Goal: Complete application form: Complete application form

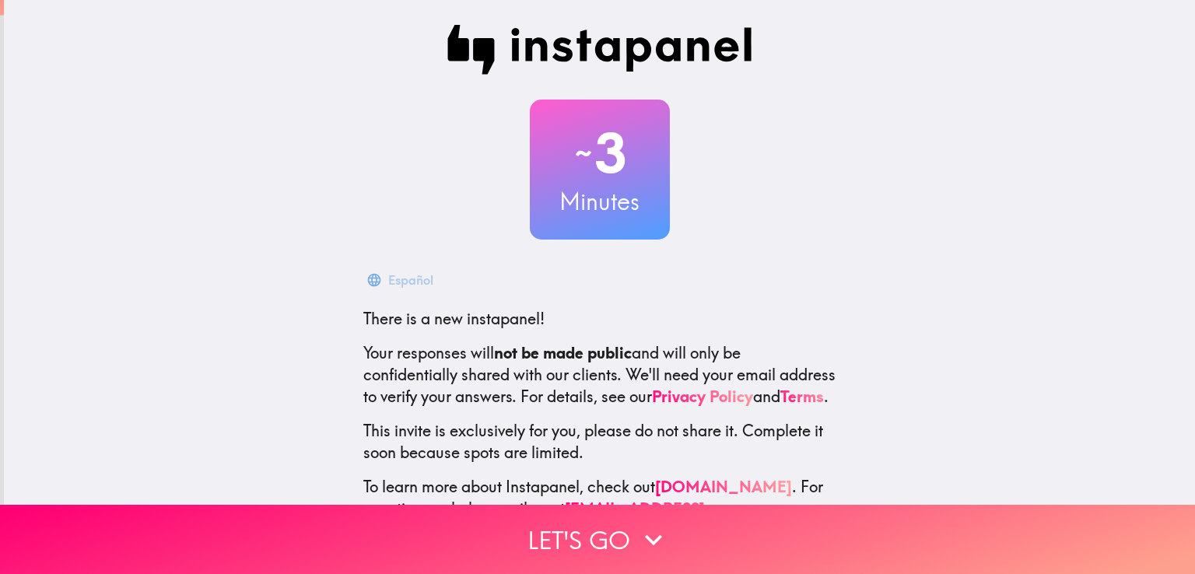
scroll to position [73, 0]
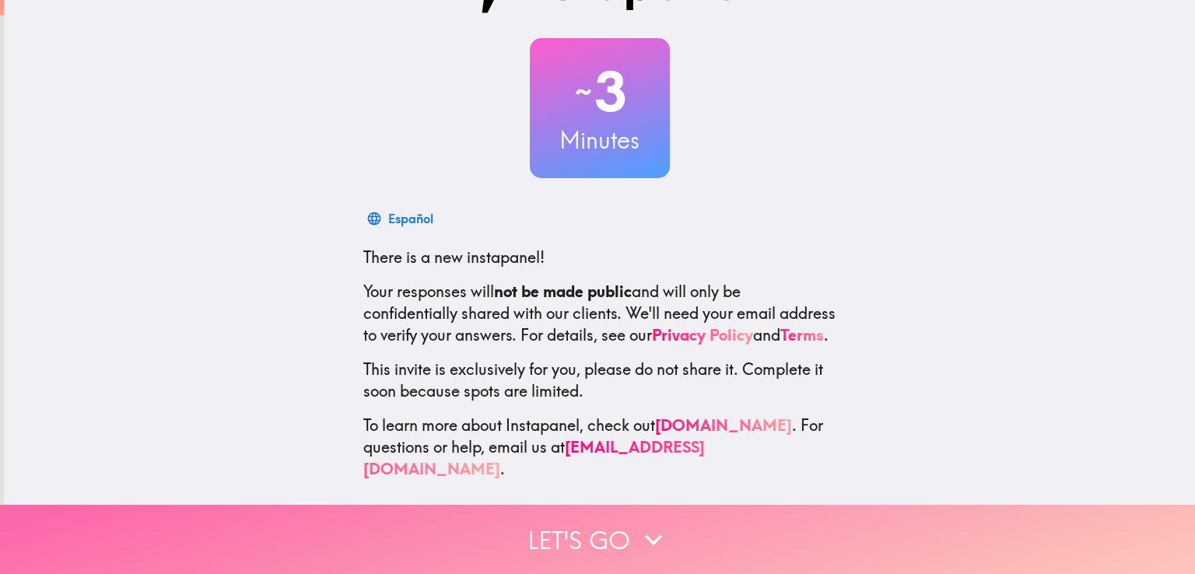
click at [569, 533] on button "Let's go" at bounding box center [597, 539] width 1195 height 69
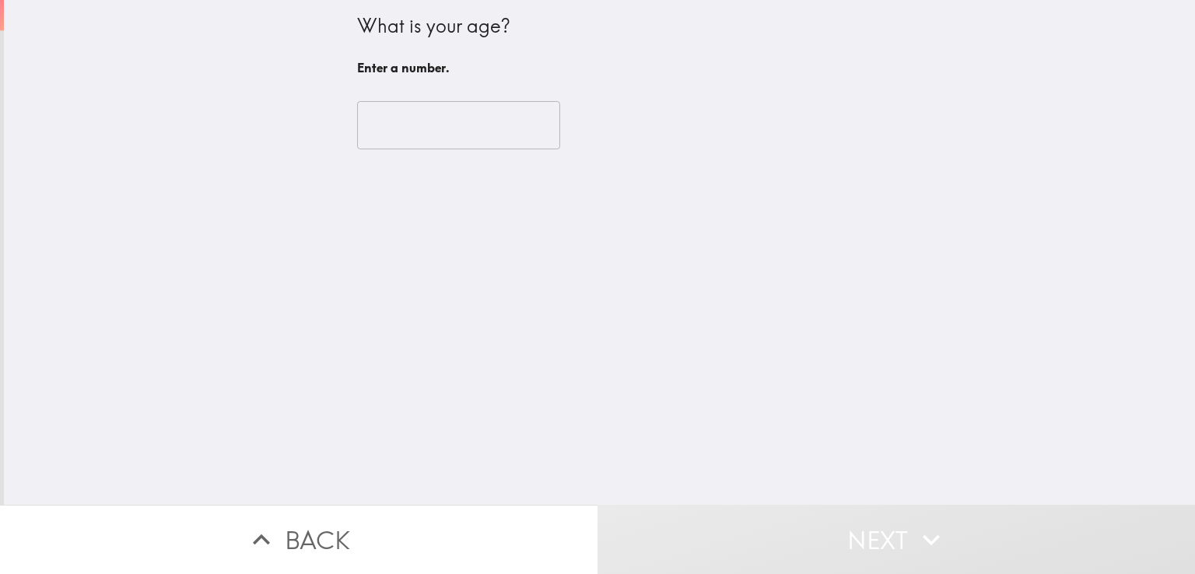
click at [432, 124] on input "number" at bounding box center [458, 125] width 203 height 48
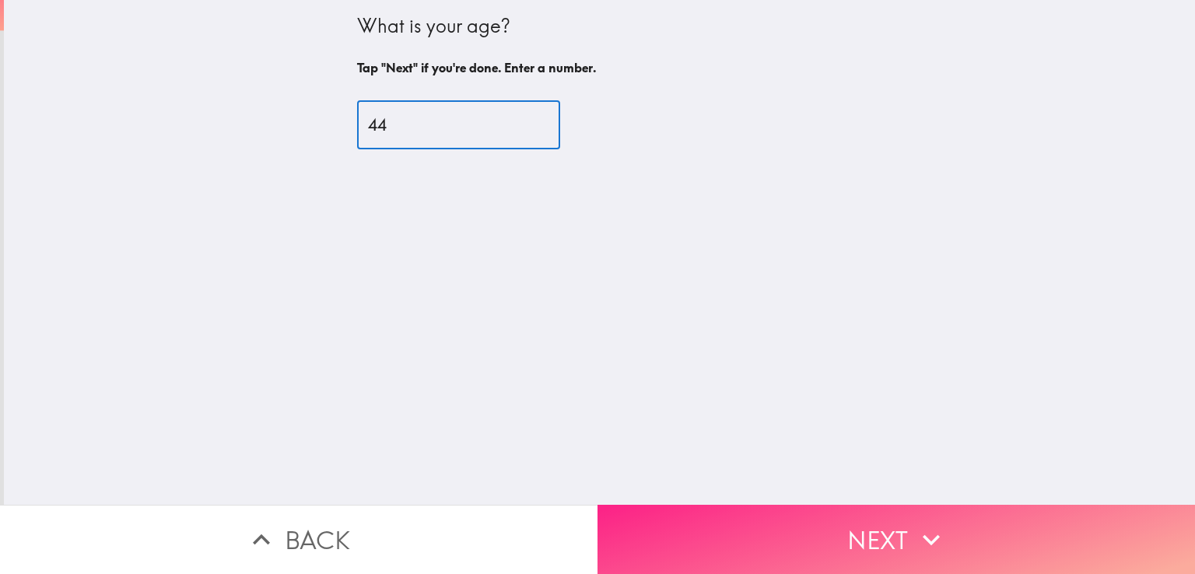
type input "44"
click at [937, 533] on icon "button" at bounding box center [931, 540] width 34 height 34
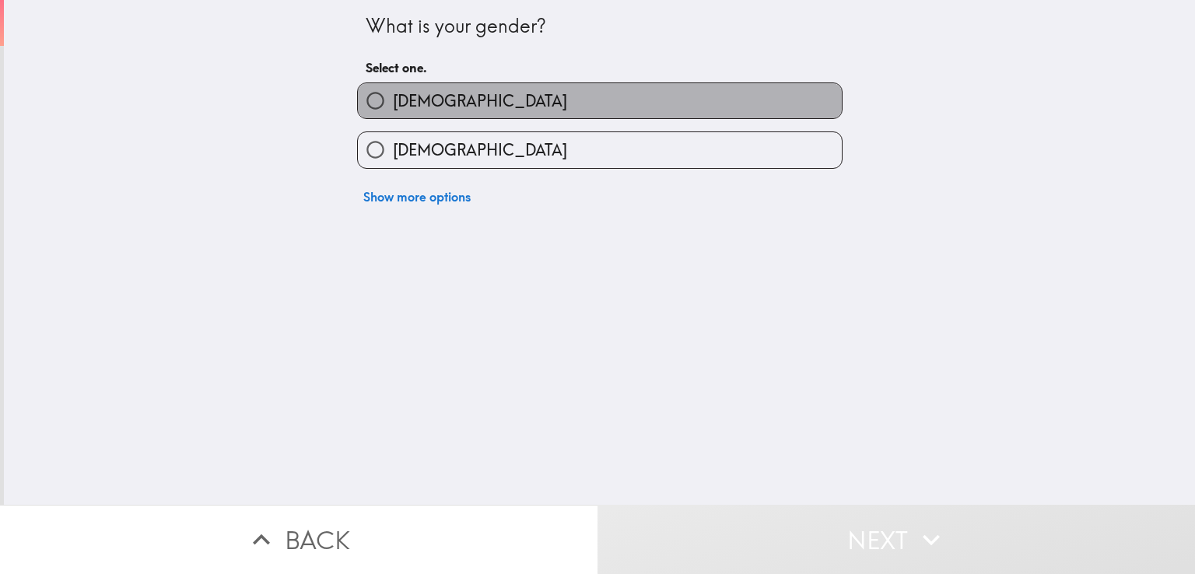
click at [479, 117] on label "[DEMOGRAPHIC_DATA]" at bounding box center [600, 100] width 484 height 35
click at [393, 117] on input "[DEMOGRAPHIC_DATA]" at bounding box center [375, 100] width 35 height 35
radio input "true"
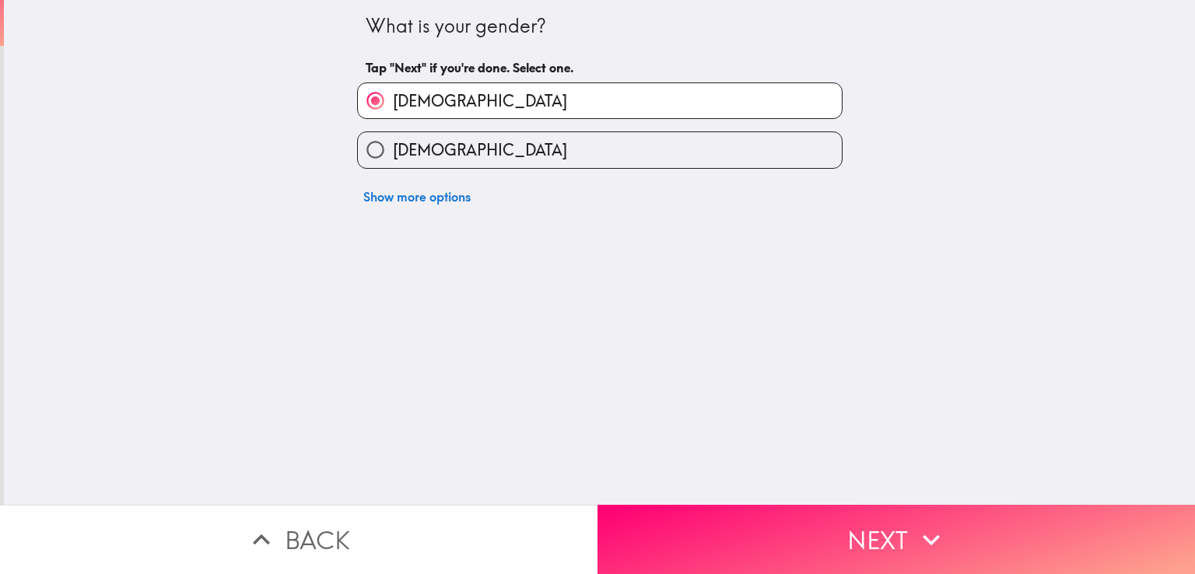
click at [709, 506] on button "Next" at bounding box center [895, 539] width 597 height 69
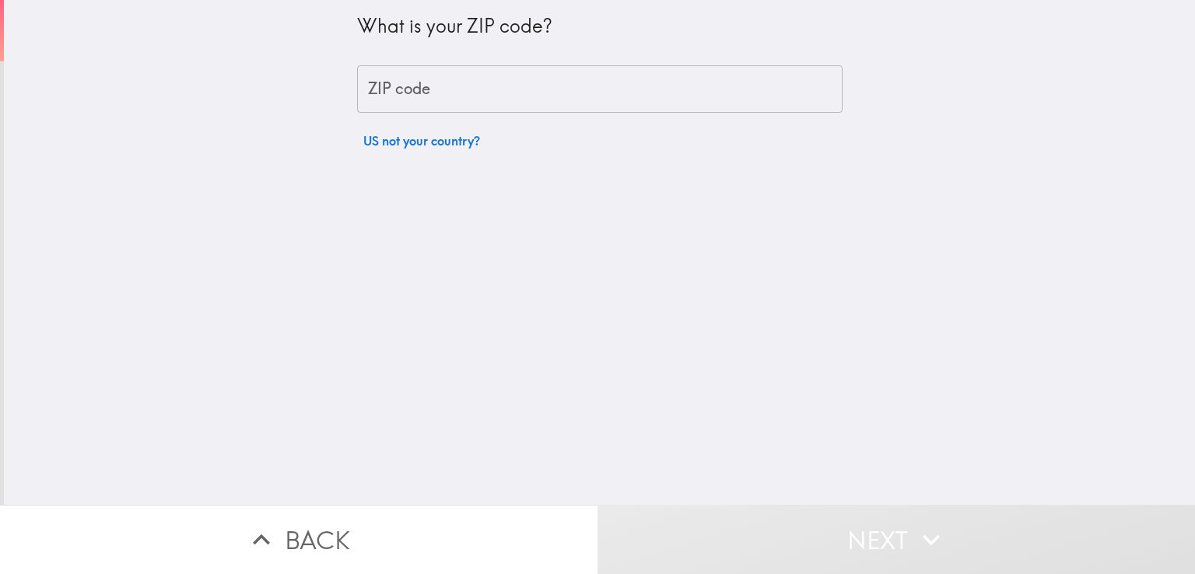
click at [457, 85] on input "ZIP code" at bounding box center [599, 89] width 485 height 48
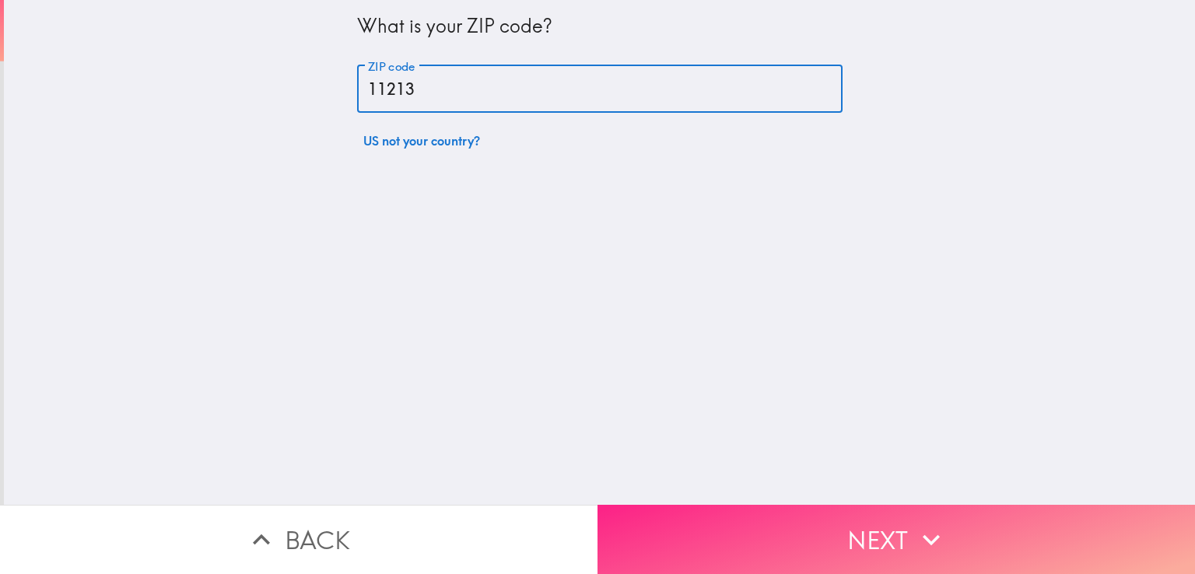
type input "11213"
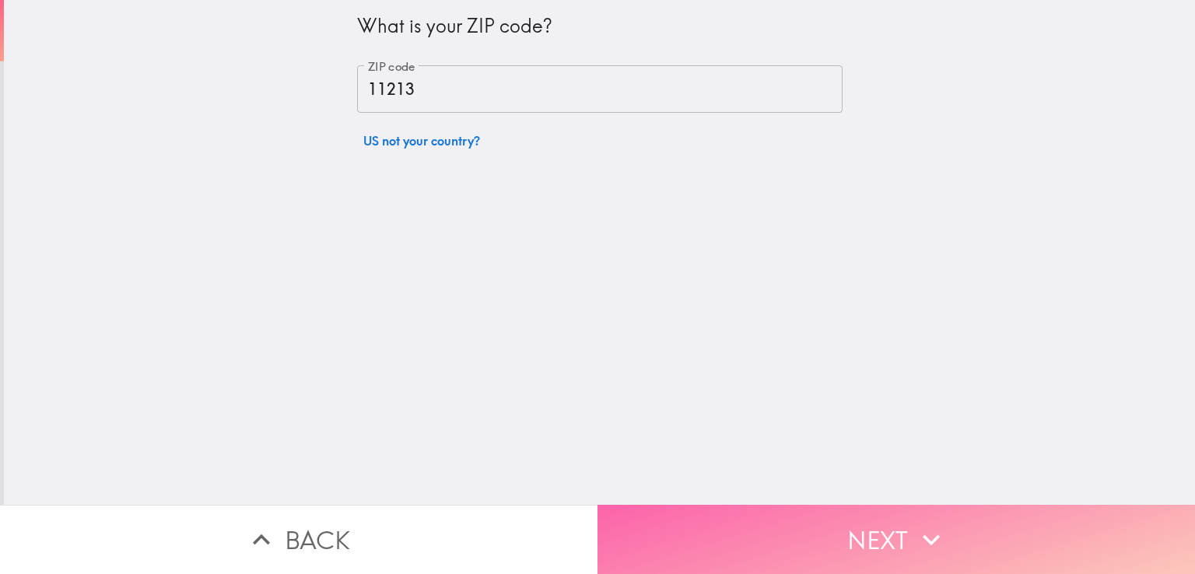
click at [922, 537] on icon "button" at bounding box center [931, 540] width 34 height 34
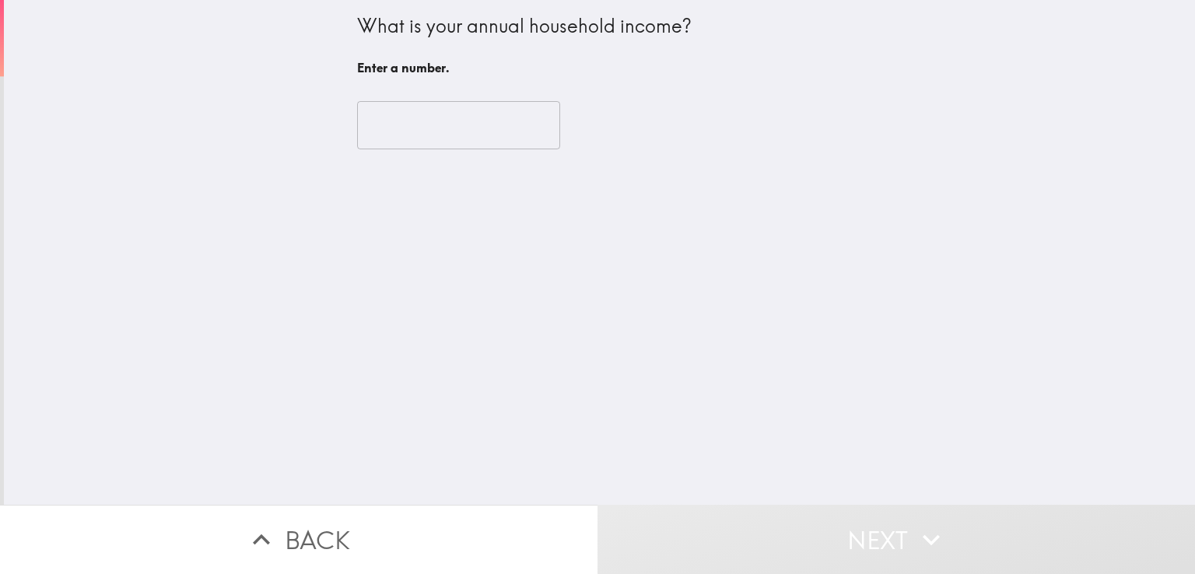
click at [454, 128] on input "number" at bounding box center [458, 125] width 203 height 48
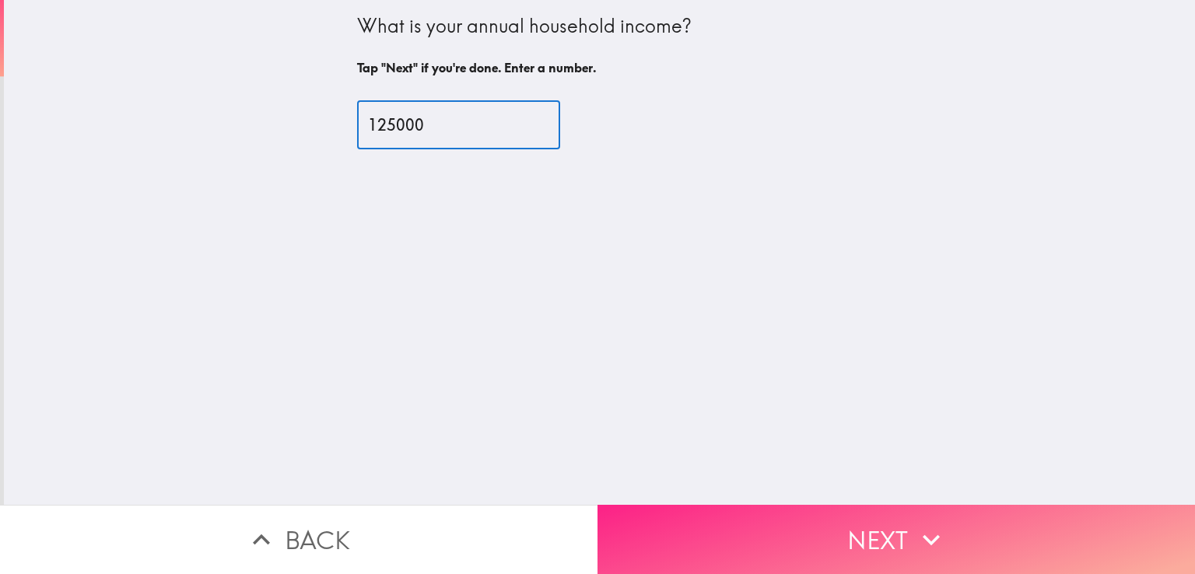
type input "125000"
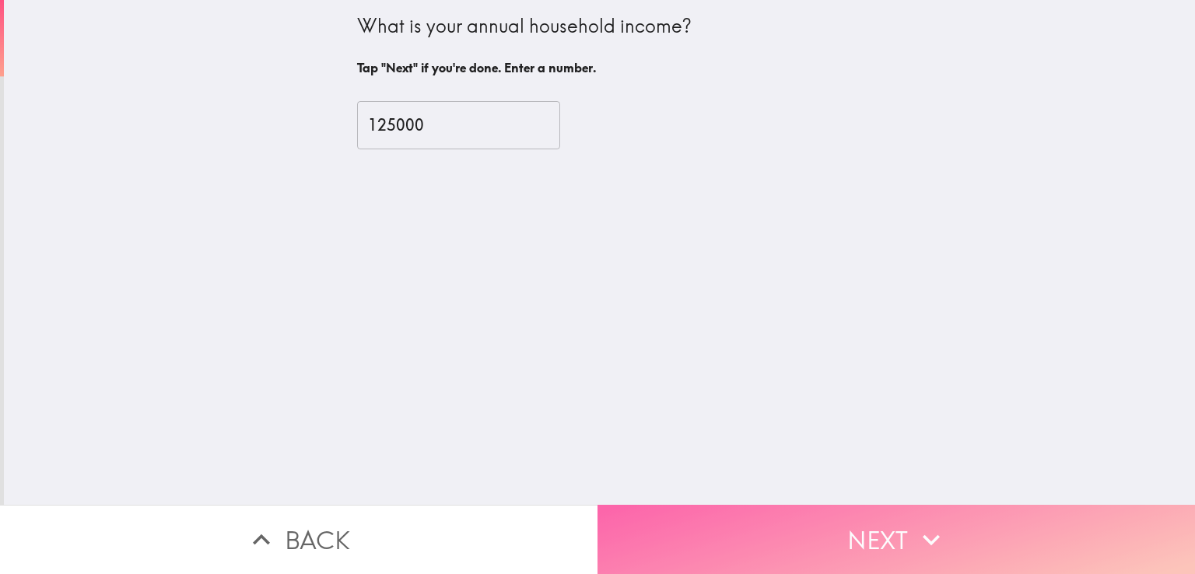
click at [640, 544] on button "Next" at bounding box center [895, 539] width 597 height 69
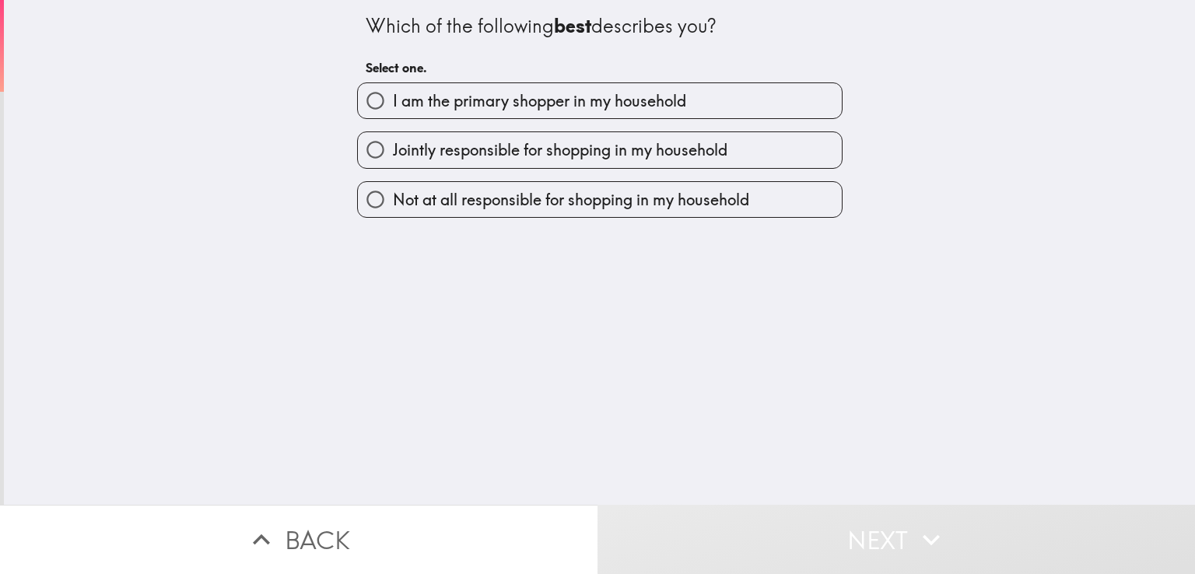
click at [489, 108] on span "I am the primary shopper in my household" at bounding box center [539, 101] width 293 height 22
click at [393, 108] on input "I am the primary shopper in my household" at bounding box center [375, 100] width 35 height 35
radio input "true"
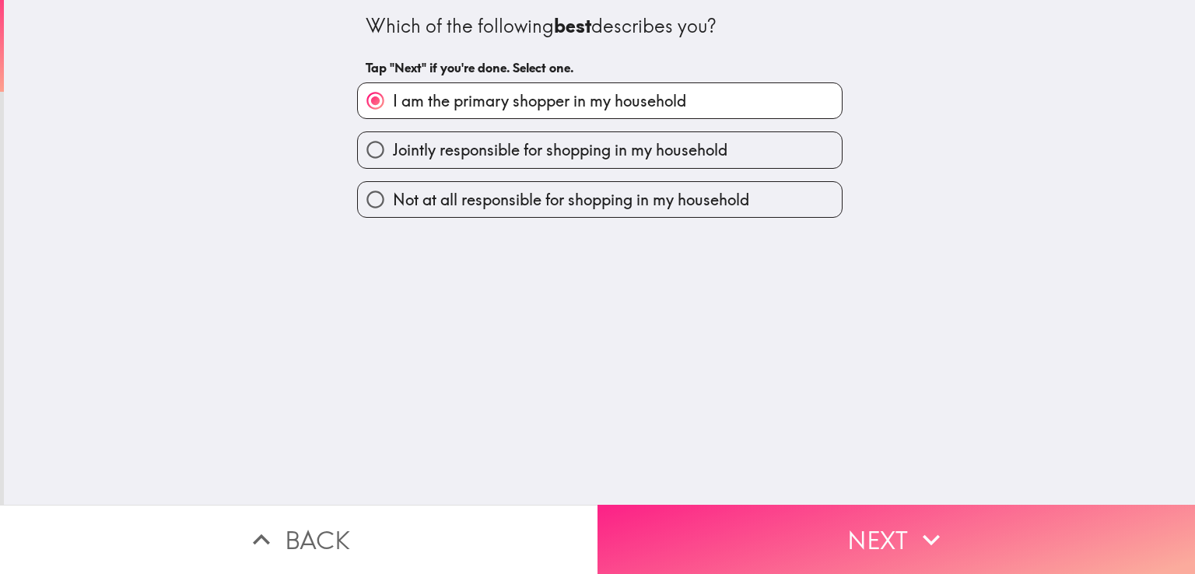
click at [709, 520] on button "Next" at bounding box center [895, 539] width 597 height 69
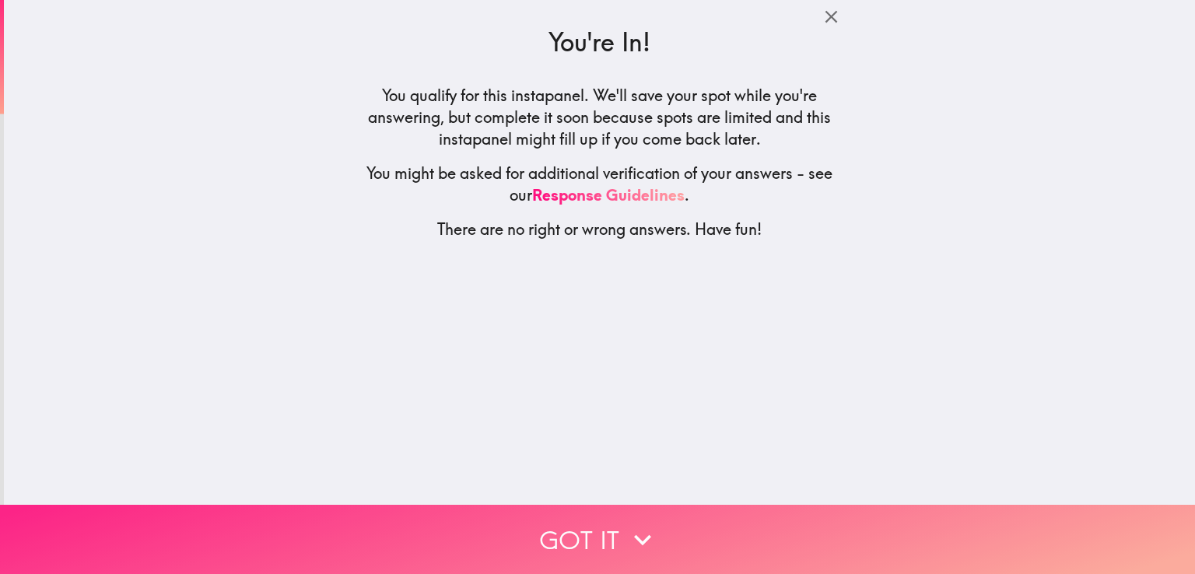
click at [654, 545] on button "Got it" at bounding box center [597, 539] width 1195 height 69
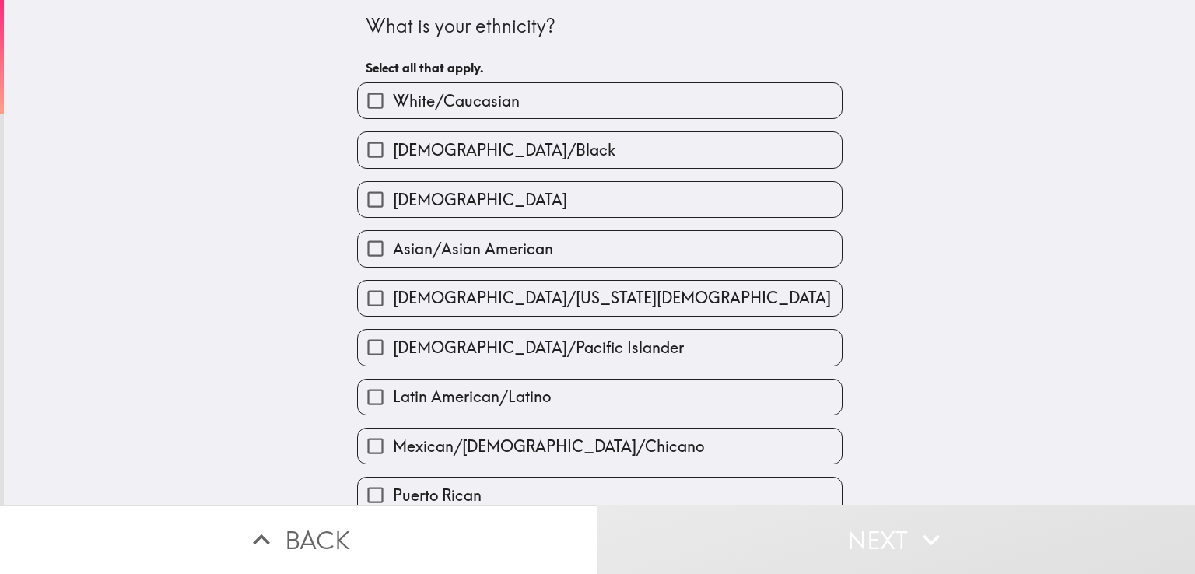
click at [467, 98] on span "White/Caucasian" at bounding box center [456, 101] width 127 height 22
click at [393, 98] on input "White/Caucasian" at bounding box center [375, 100] width 35 height 35
checkbox input "true"
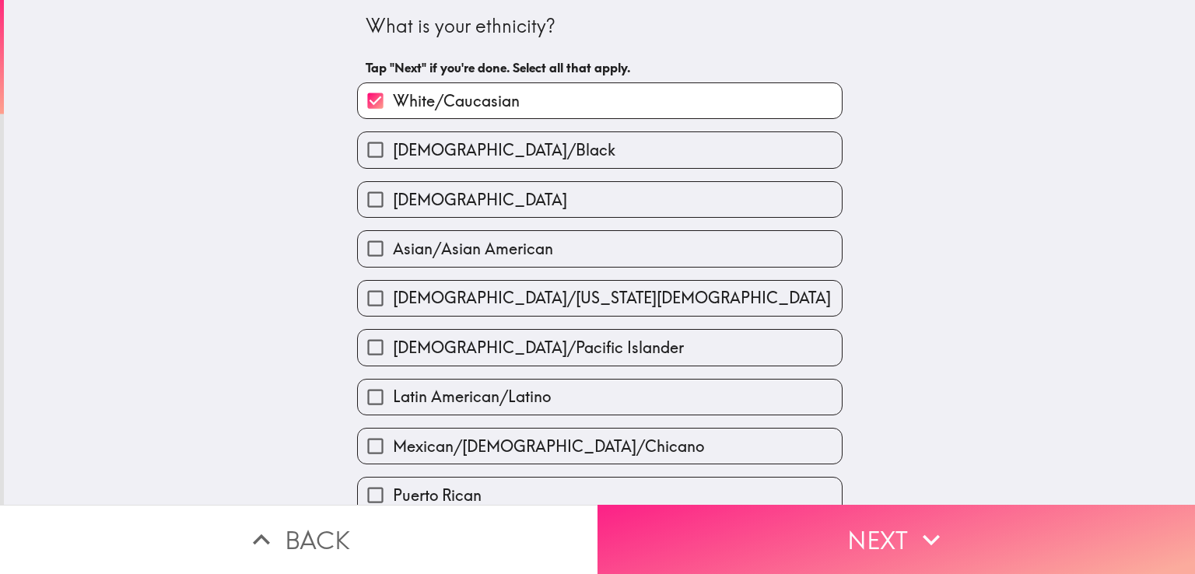
click at [672, 534] on button "Next" at bounding box center [895, 539] width 597 height 69
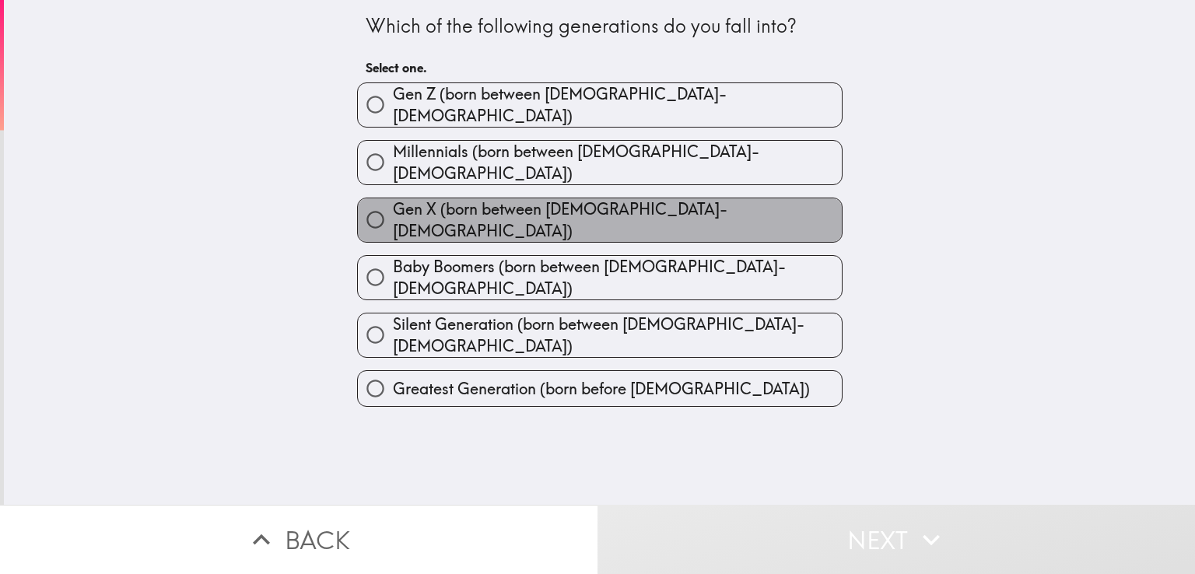
click at [495, 205] on span "Gen X (born between [DEMOGRAPHIC_DATA]-[DEMOGRAPHIC_DATA])" at bounding box center [617, 220] width 449 height 44
click at [393, 205] on input "Gen X (born between [DEMOGRAPHIC_DATA]-[DEMOGRAPHIC_DATA])" at bounding box center [375, 219] width 35 height 35
radio input "true"
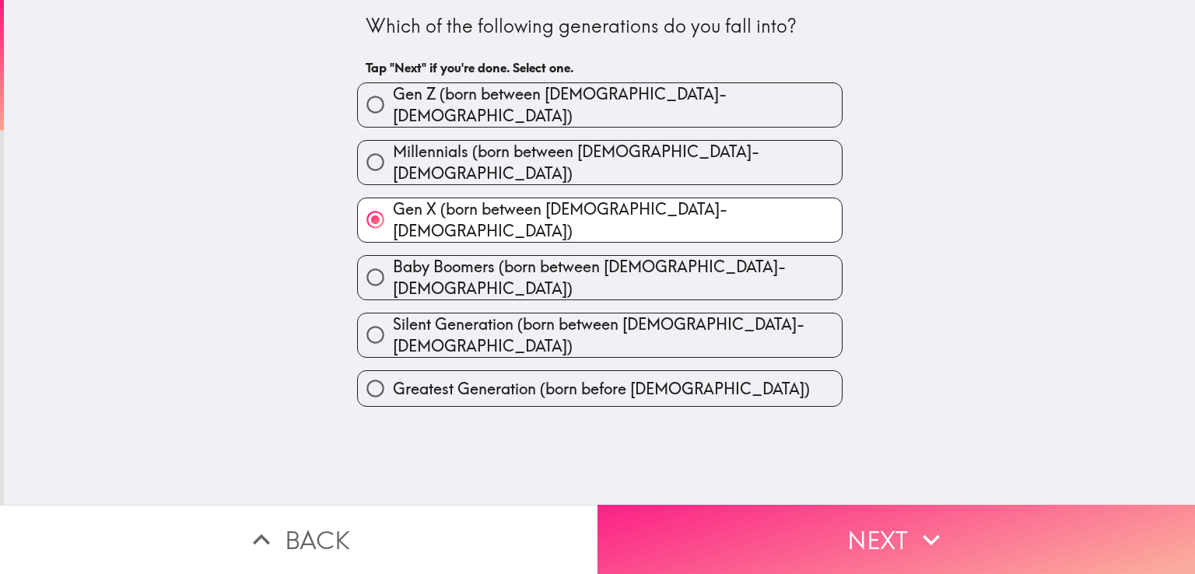
click at [678, 524] on button "Next" at bounding box center [895, 539] width 597 height 69
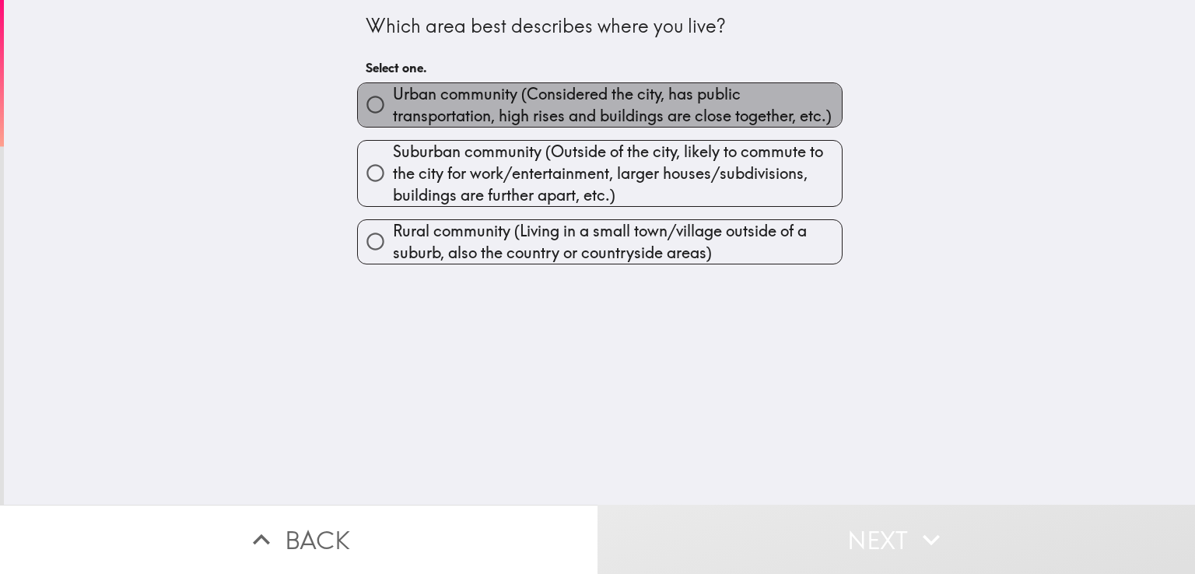
click at [527, 116] on span "Urban community (Considered the city, has public transportation, high rises and…" at bounding box center [617, 105] width 449 height 44
click at [393, 116] on input "Urban community (Considered the city, has public transportation, high rises and…" at bounding box center [375, 104] width 35 height 35
radio input "true"
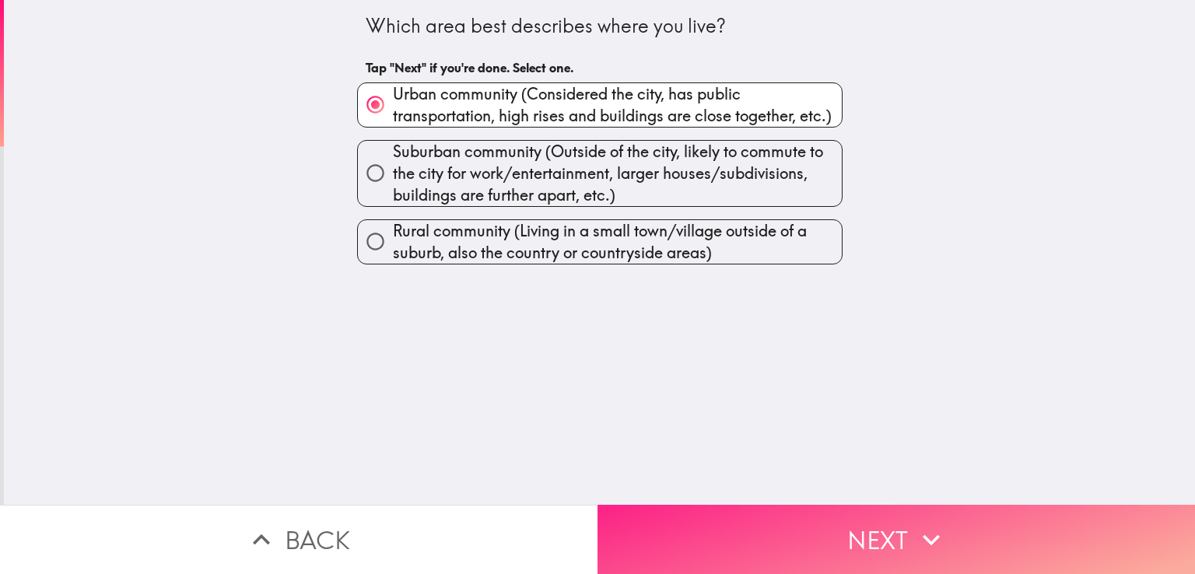
click at [677, 511] on button "Next" at bounding box center [895, 539] width 597 height 69
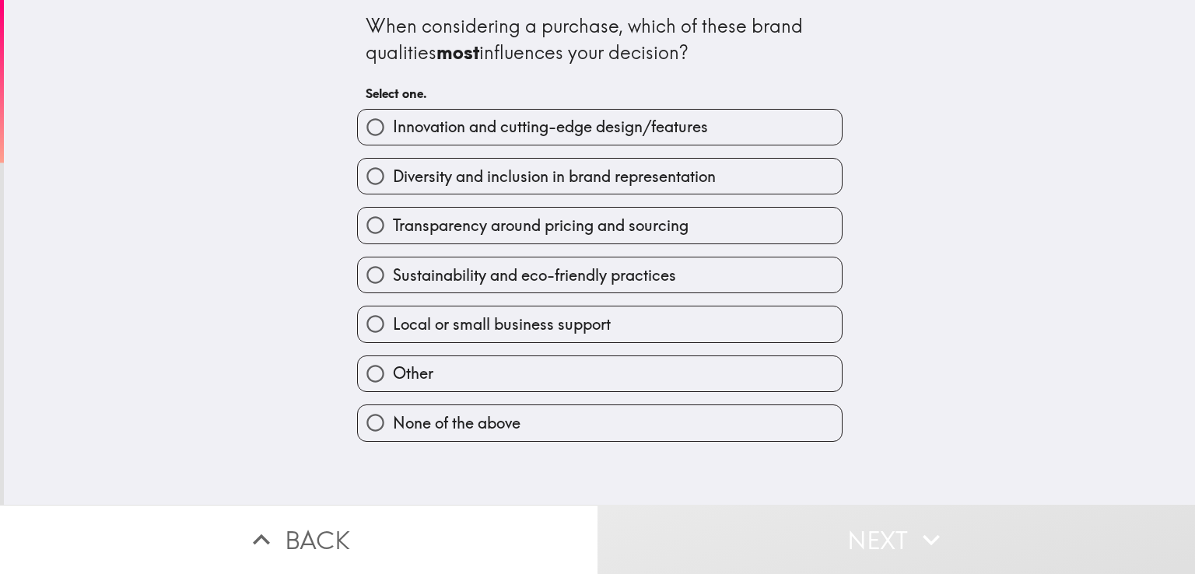
click at [472, 239] on label "Transparency around pricing and sourcing" at bounding box center [600, 225] width 484 height 35
click at [393, 239] on input "Transparency around pricing and sourcing" at bounding box center [375, 225] width 35 height 35
radio input "true"
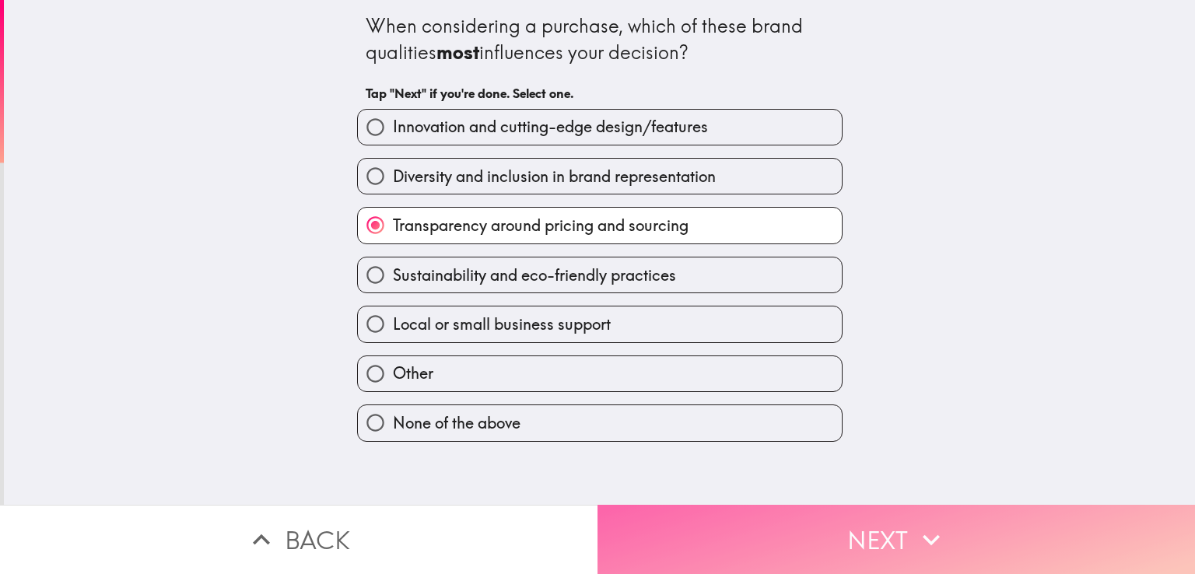
click at [662, 524] on button "Next" at bounding box center [895, 539] width 597 height 69
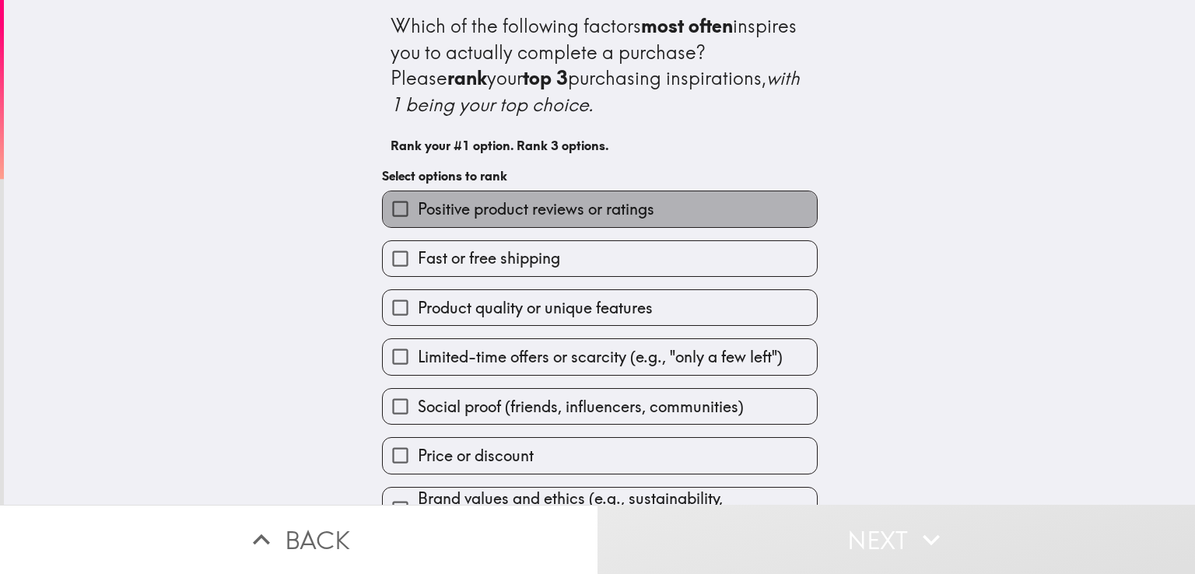
click at [557, 211] on span "Positive product reviews or ratings" at bounding box center [536, 209] width 236 height 22
click at [418, 211] on input "Positive product reviews or ratings" at bounding box center [400, 208] width 35 height 35
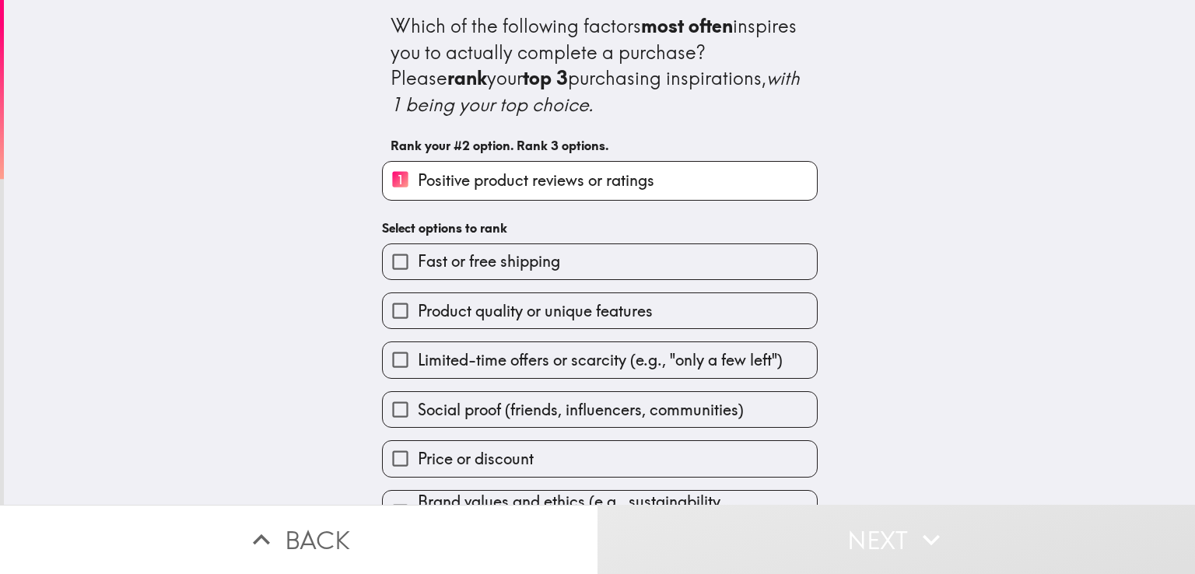
click at [584, 318] on span "Product quality or unique features" at bounding box center [535, 311] width 235 height 22
click at [418, 318] on input "Product quality or unique features" at bounding box center [400, 310] width 35 height 35
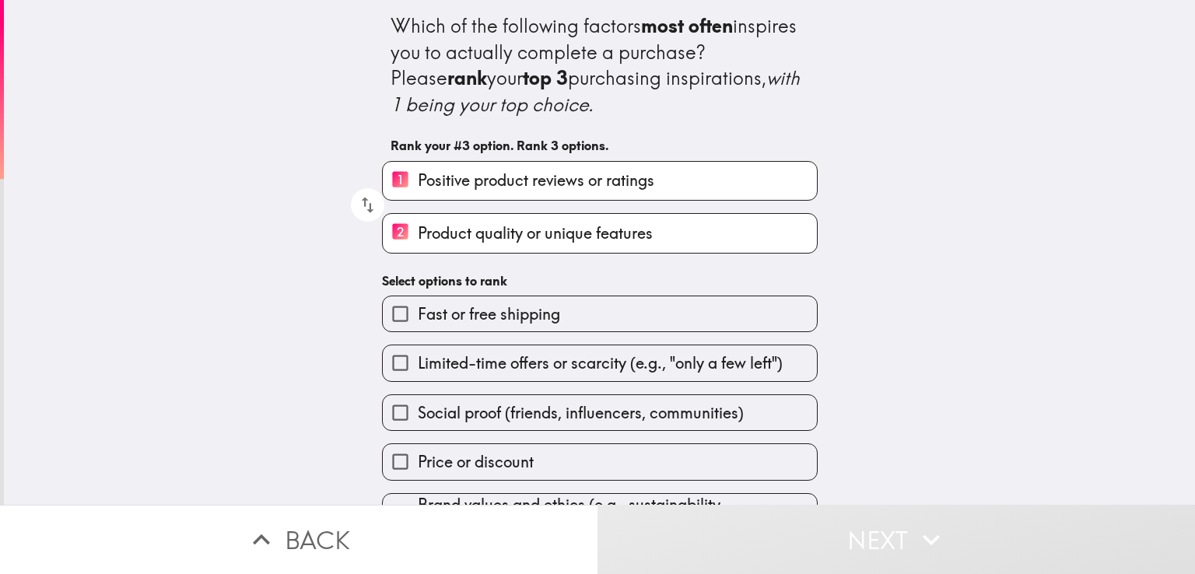
click at [600, 407] on span "Social proof (friends, influencers, communities)" at bounding box center [581, 413] width 326 height 22
click at [418, 407] on input "Social proof (friends, influencers, communities)" at bounding box center [400, 412] width 35 height 35
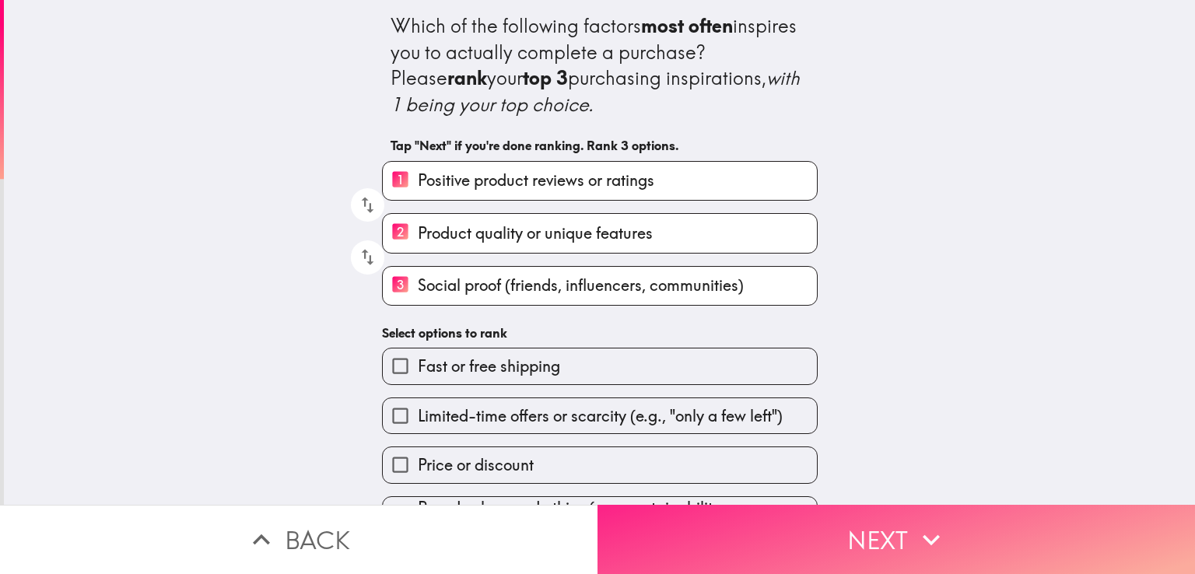
click at [698, 527] on button "Next" at bounding box center [895, 539] width 597 height 69
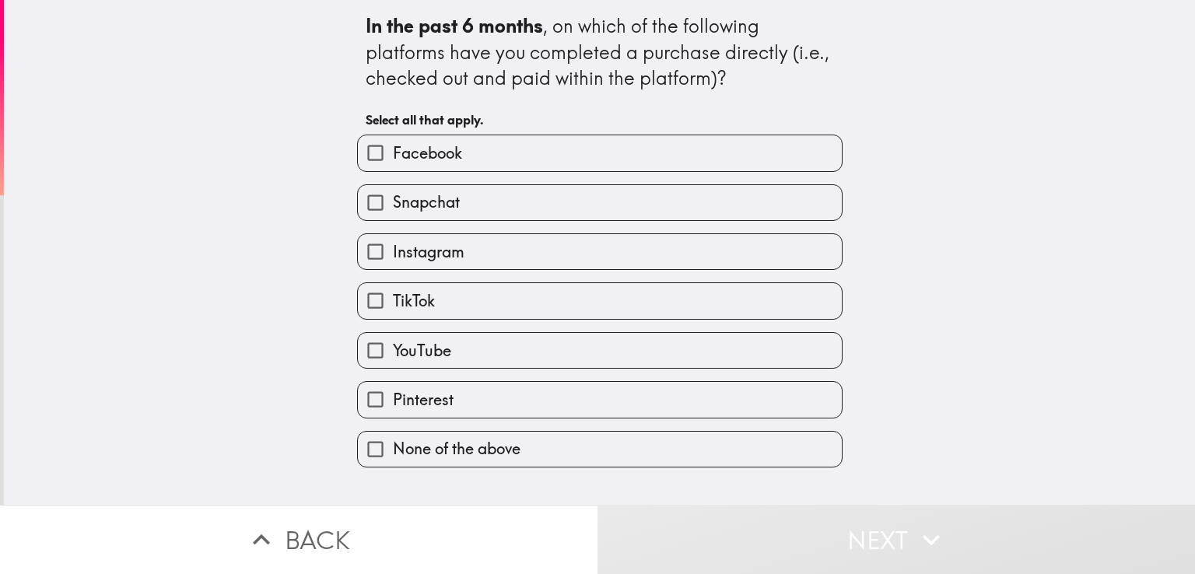
click at [536, 153] on label "Facebook" at bounding box center [600, 152] width 484 height 35
click at [393, 153] on input "Facebook" at bounding box center [375, 152] width 35 height 35
checkbox input "true"
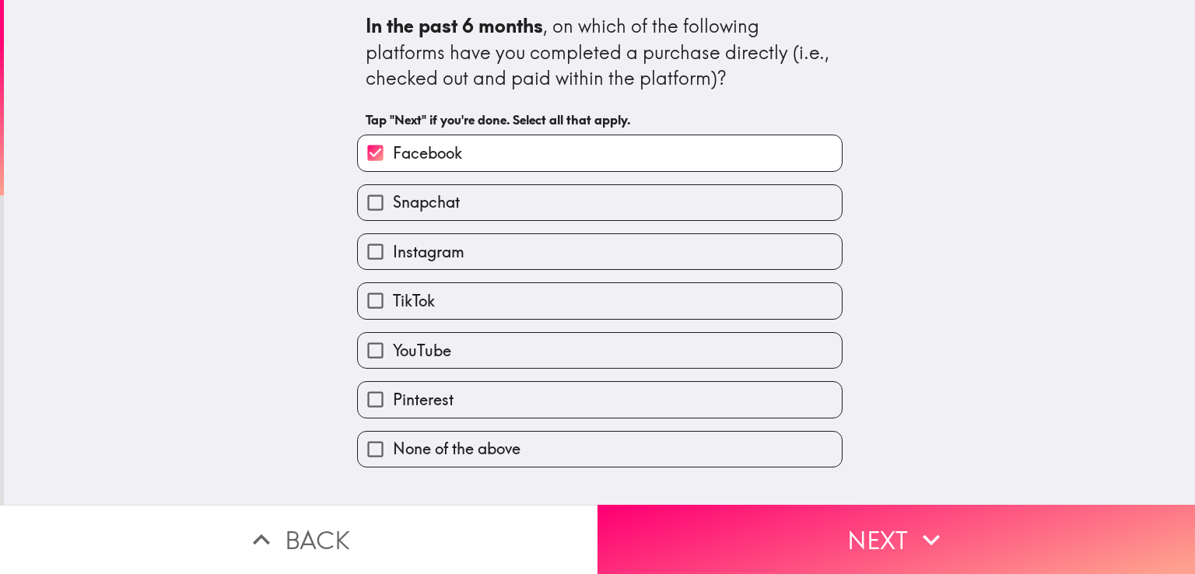
click at [544, 264] on label "Instagram" at bounding box center [600, 251] width 484 height 35
click at [393, 264] on input "Instagram" at bounding box center [375, 251] width 35 height 35
checkbox input "true"
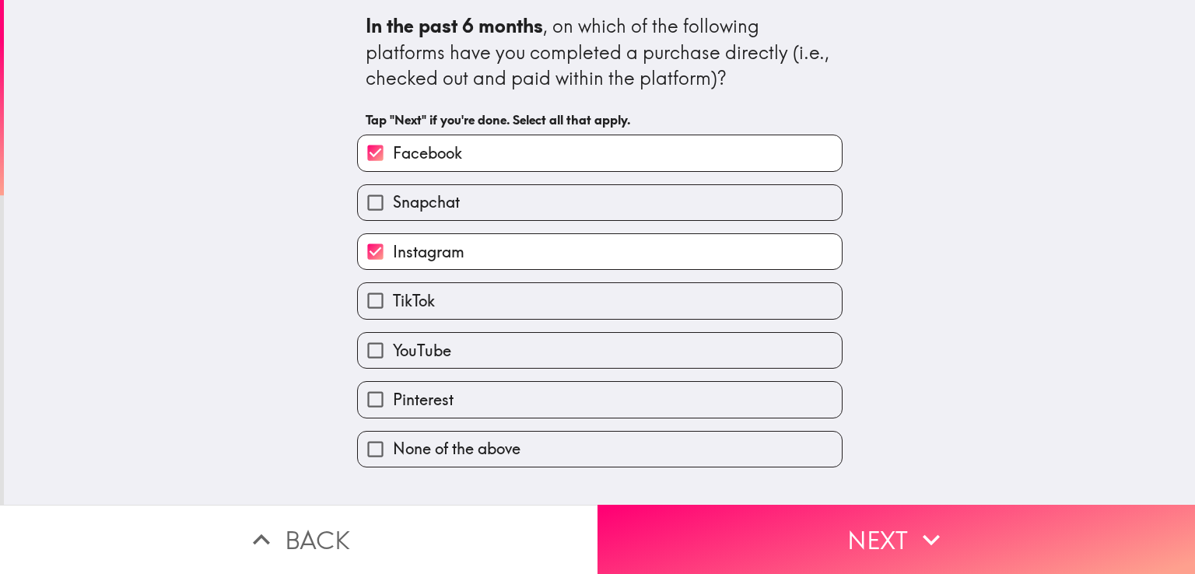
click at [530, 206] on label "Snapchat" at bounding box center [600, 202] width 484 height 35
click at [393, 206] on input "Snapchat" at bounding box center [375, 202] width 35 height 35
checkbox input "true"
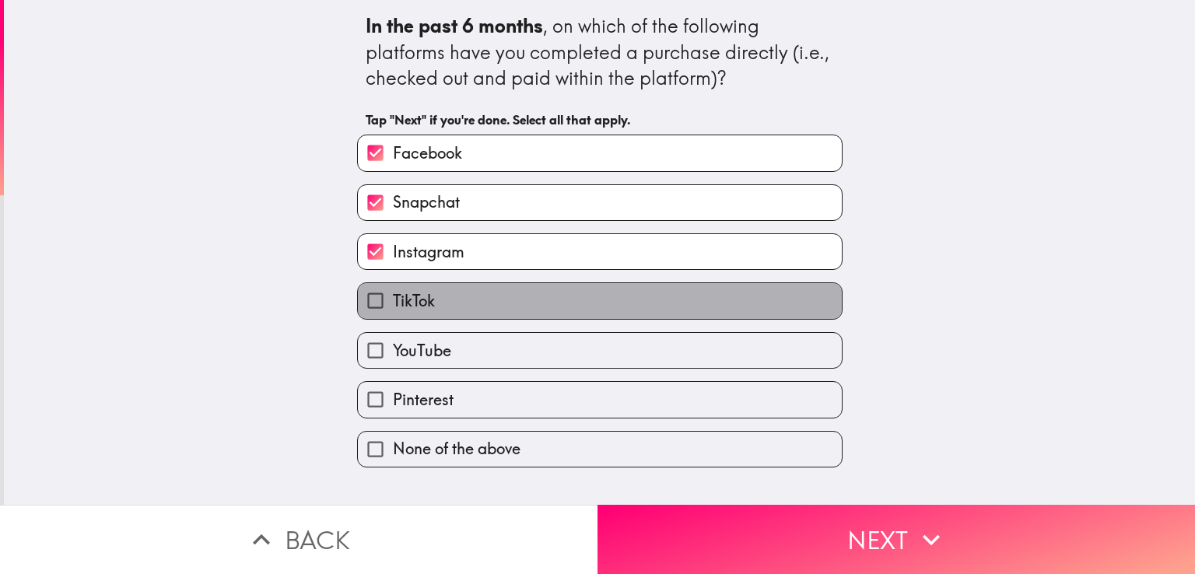
click at [532, 298] on label "TikTok" at bounding box center [600, 300] width 484 height 35
click at [393, 298] on input "TikTok" at bounding box center [375, 300] width 35 height 35
checkbox input "true"
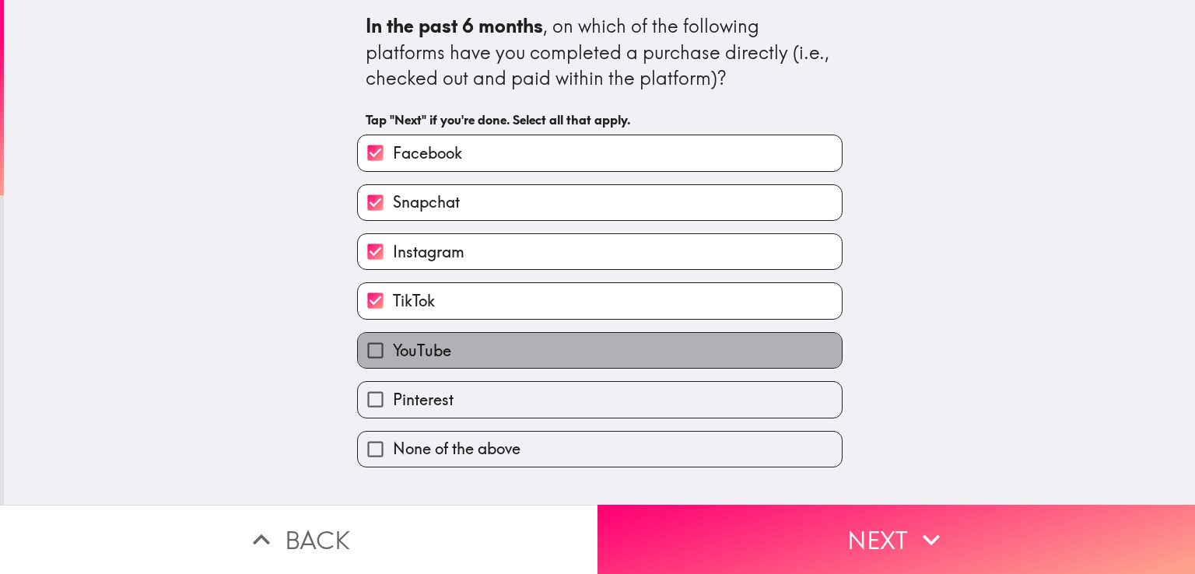
click at [544, 344] on label "YouTube" at bounding box center [600, 350] width 484 height 35
click at [393, 344] on input "YouTube" at bounding box center [375, 350] width 35 height 35
checkbox input "true"
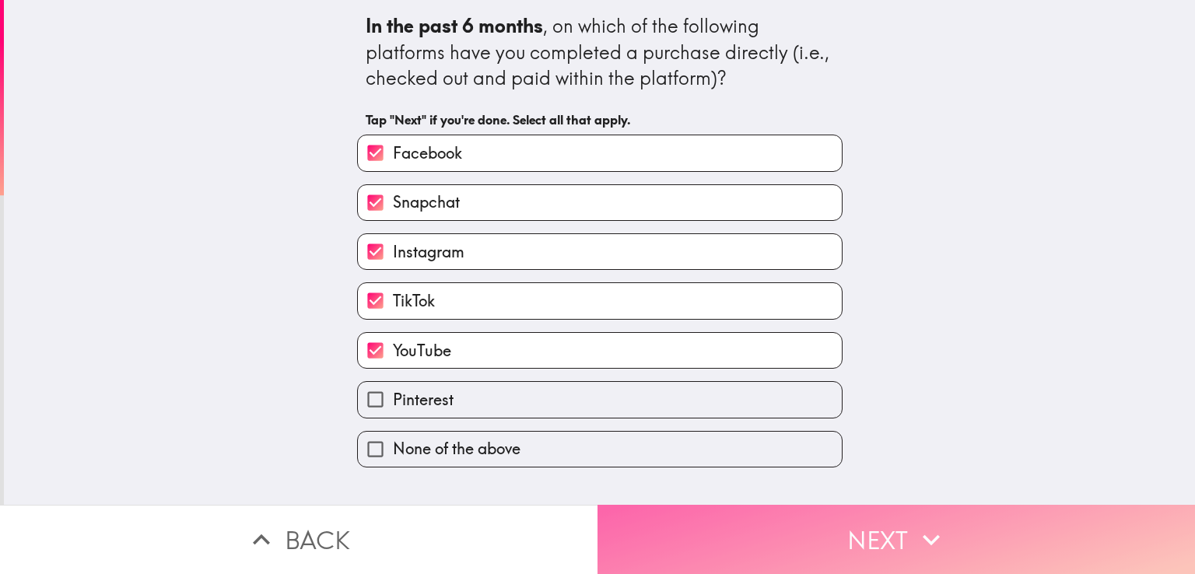
click at [684, 516] on button "Next" at bounding box center [895, 539] width 597 height 69
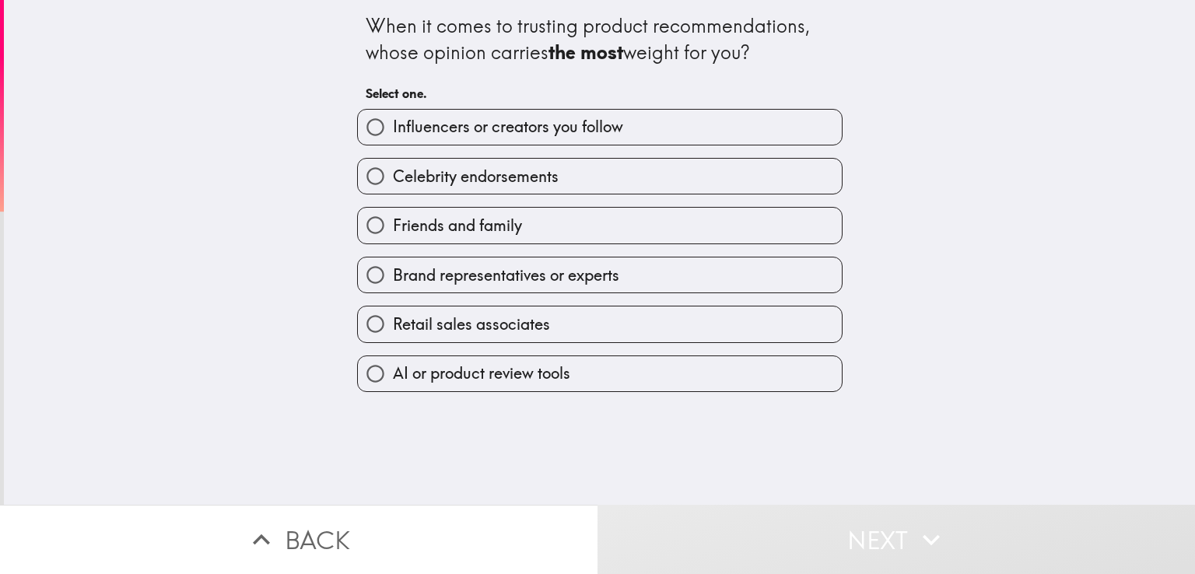
click at [540, 182] on span "Celebrity endorsements" at bounding box center [476, 177] width 166 height 22
click at [393, 182] on input "Celebrity endorsements" at bounding box center [375, 176] width 35 height 35
radio input "true"
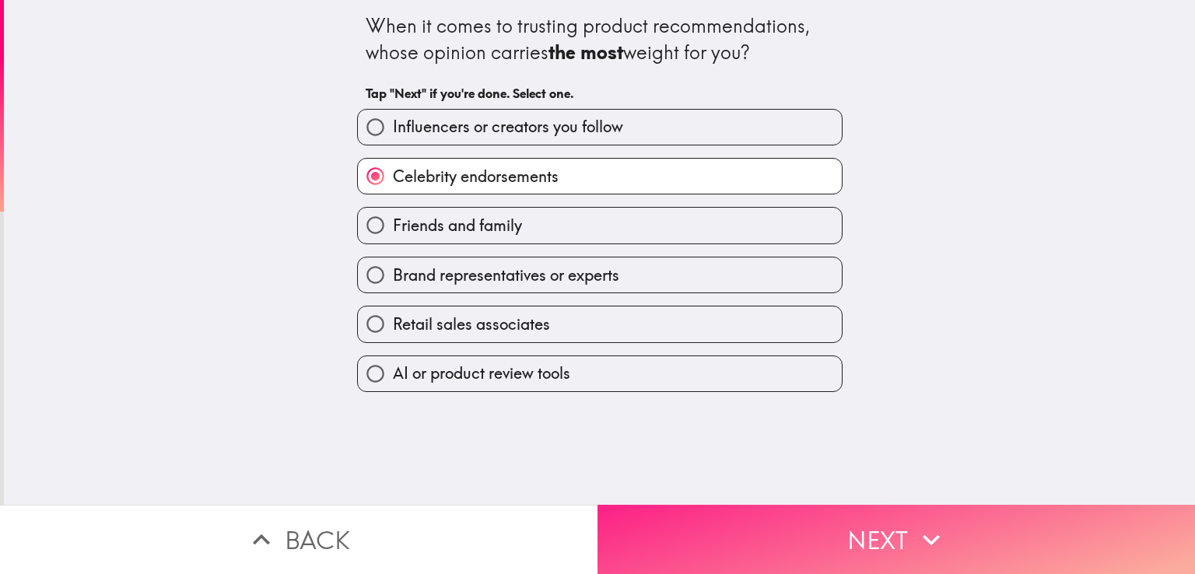
click at [691, 517] on button "Next" at bounding box center [895, 539] width 597 height 69
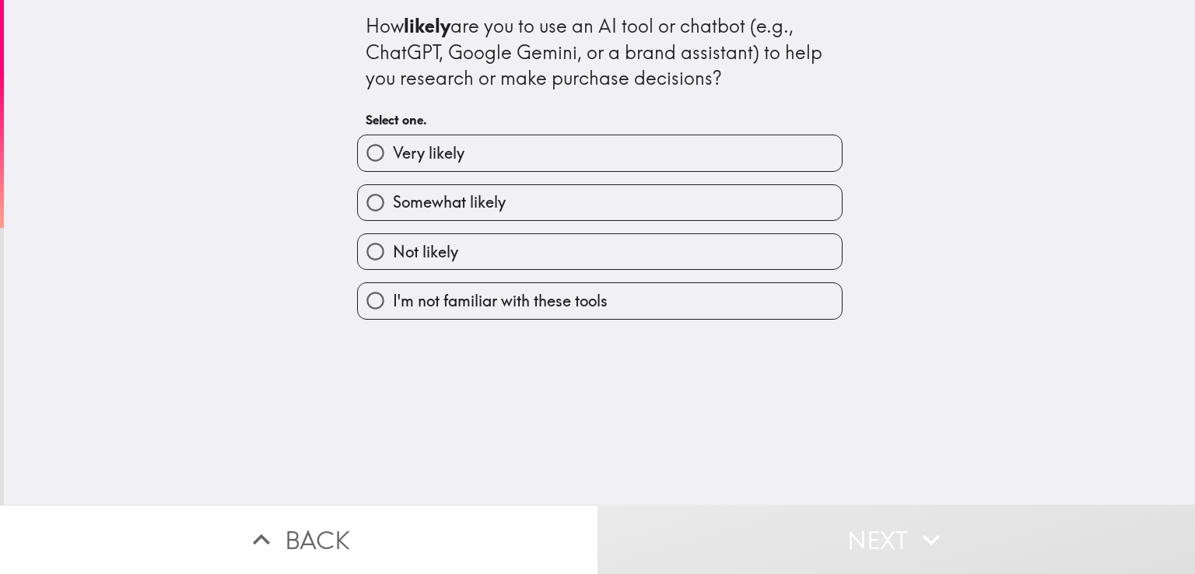
click at [493, 158] on label "Very likely" at bounding box center [600, 152] width 484 height 35
click at [393, 158] on input "Very likely" at bounding box center [375, 152] width 35 height 35
radio input "true"
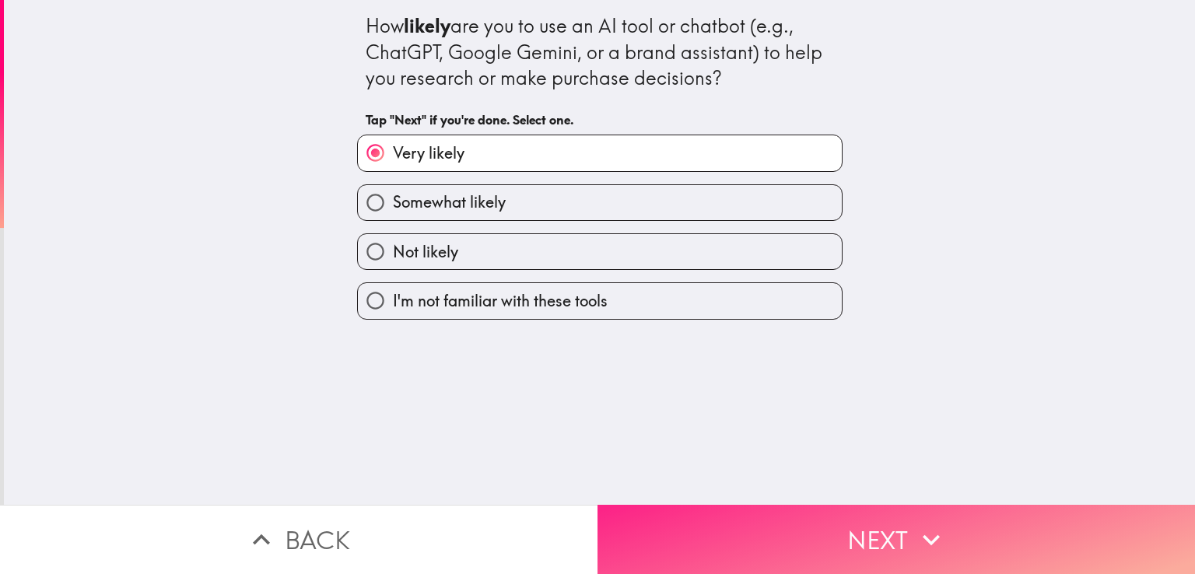
click at [694, 517] on button "Next" at bounding box center [895, 539] width 597 height 69
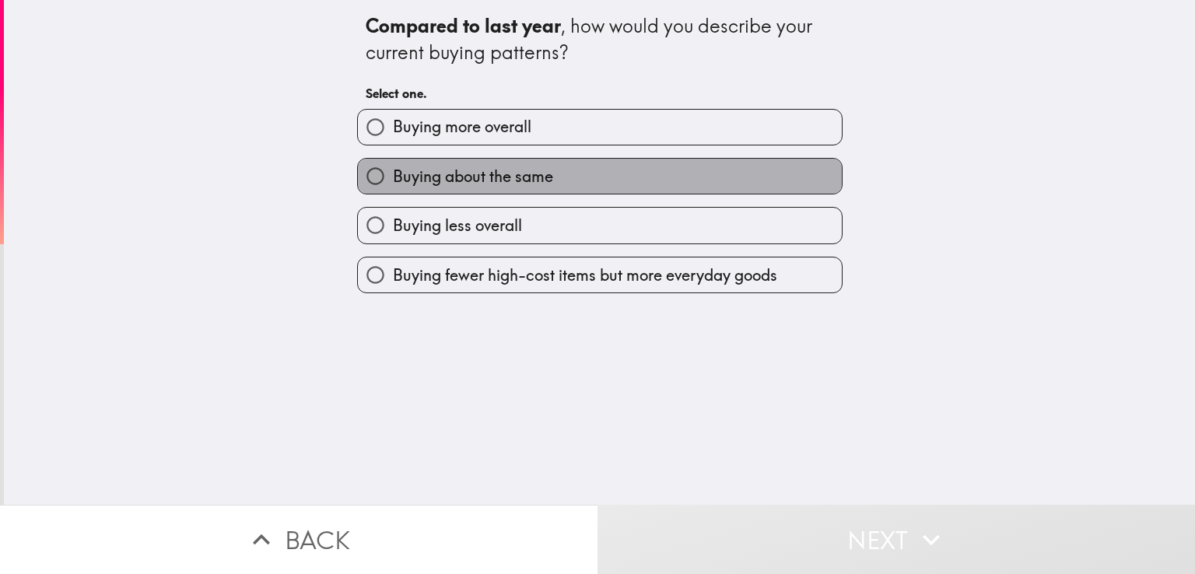
click at [526, 184] on span "Buying about the same" at bounding box center [473, 177] width 160 height 22
click at [393, 184] on input "Buying about the same" at bounding box center [375, 176] width 35 height 35
radio input "true"
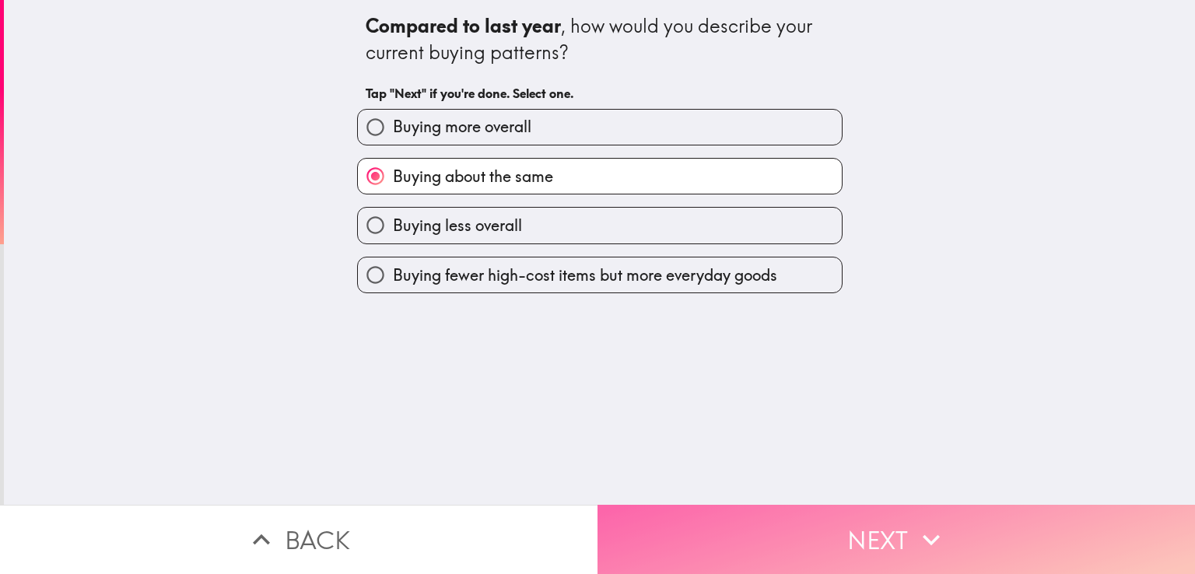
click at [734, 550] on button "Next" at bounding box center [895, 539] width 597 height 69
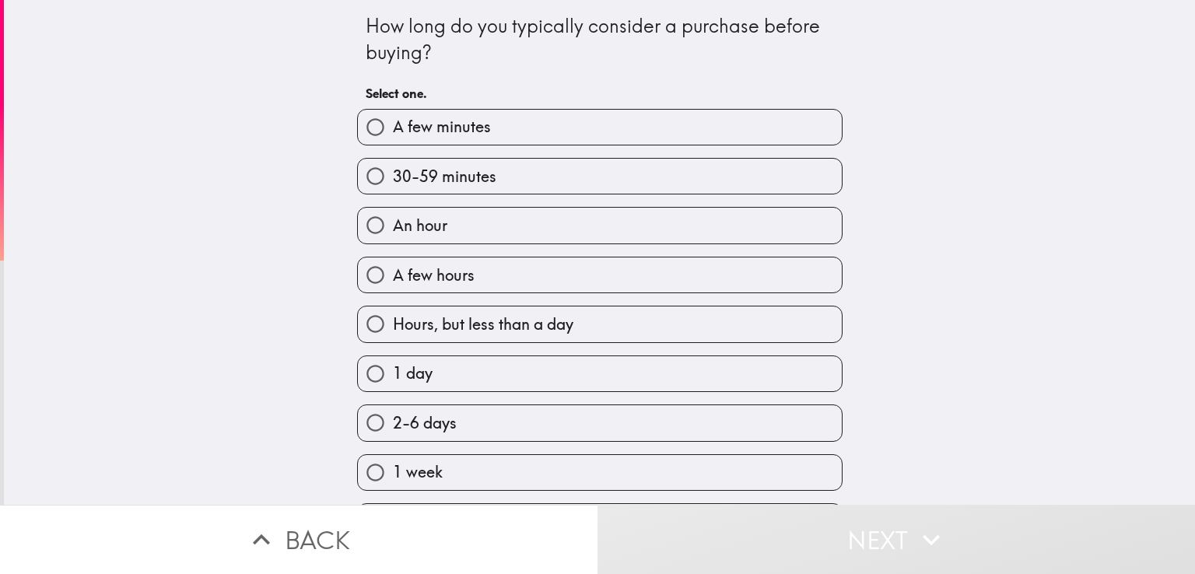
click at [520, 117] on label "A few minutes" at bounding box center [600, 127] width 484 height 35
click at [393, 117] on input "A few minutes" at bounding box center [375, 127] width 35 height 35
radio input "true"
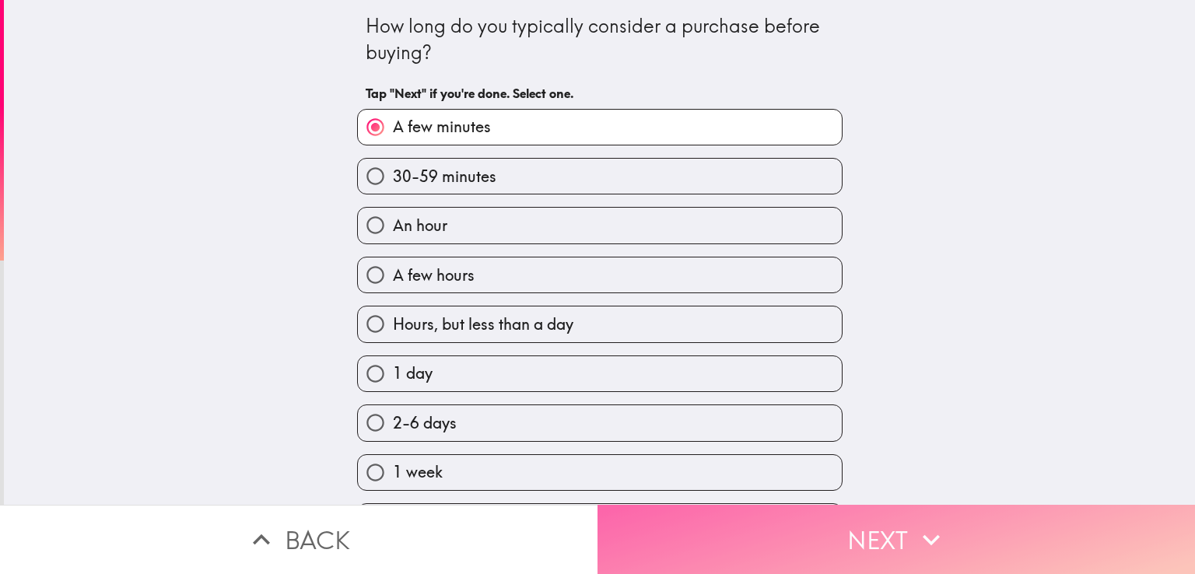
click at [737, 540] on button "Next" at bounding box center [895, 539] width 597 height 69
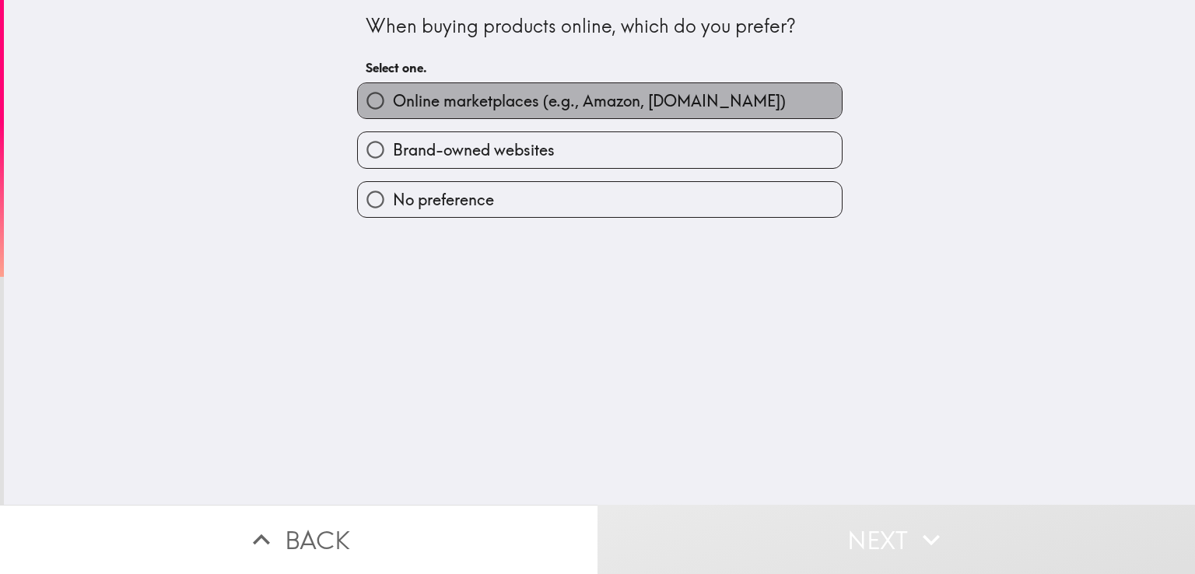
click at [520, 103] on span "Online marketplaces (e.g., Amazon, [DOMAIN_NAME])" at bounding box center [589, 101] width 393 height 22
click at [393, 103] on input "Online marketplaces (e.g., Amazon, [DOMAIN_NAME])" at bounding box center [375, 100] width 35 height 35
radio input "true"
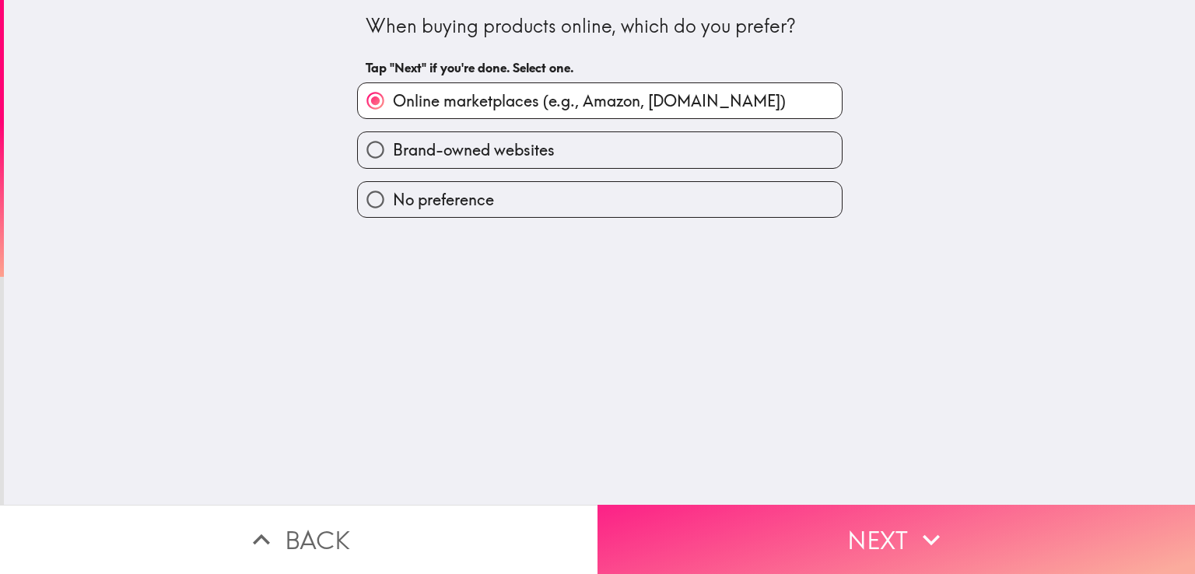
click at [723, 517] on button "Next" at bounding box center [895, 539] width 597 height 69
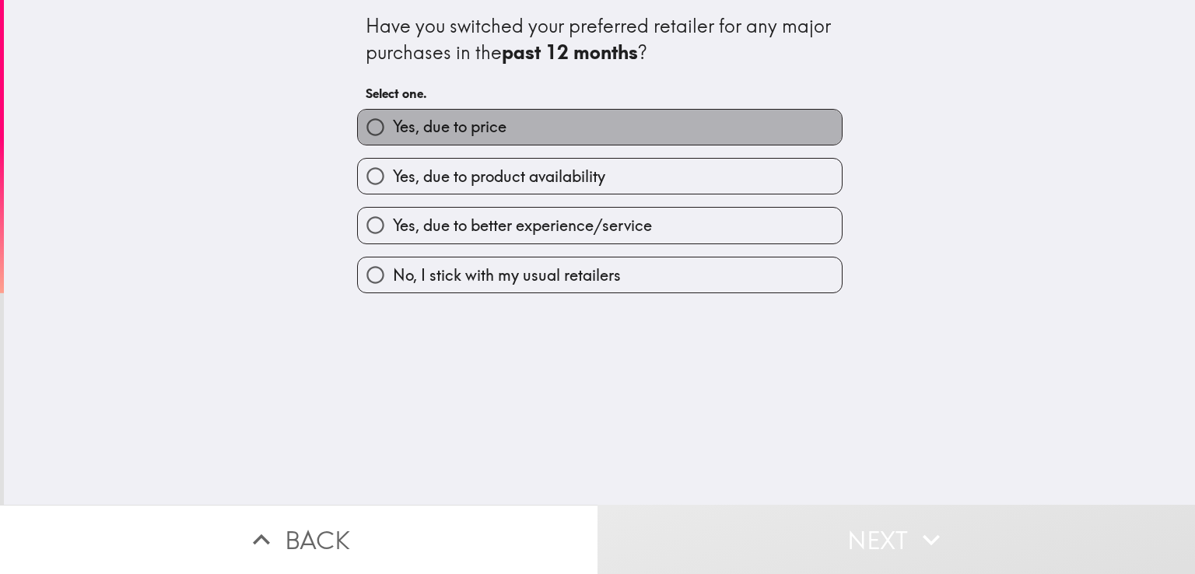
click at [526, 131] on label "Yes, due to price" at bounding box center [600, 127] width 484 height 35
click at [393, 131] on input "Yes, due to price" at bounding box center [375, 127] width 35 height 35
radio input "true"
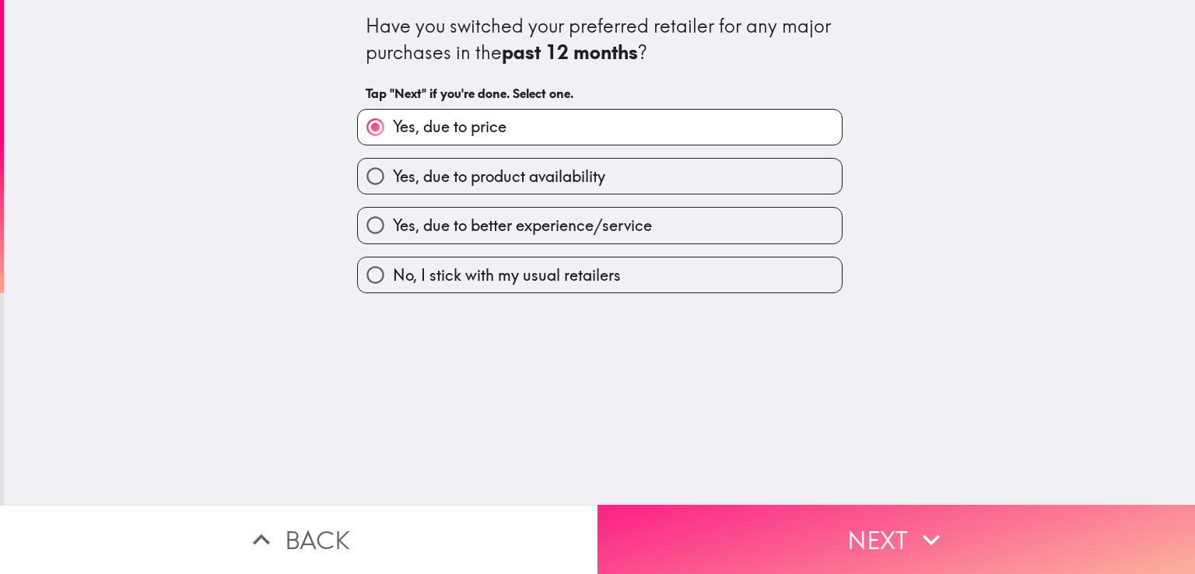
click at [743, 518] on button "Next" at bounding box center [895, 539] width 597 height 69
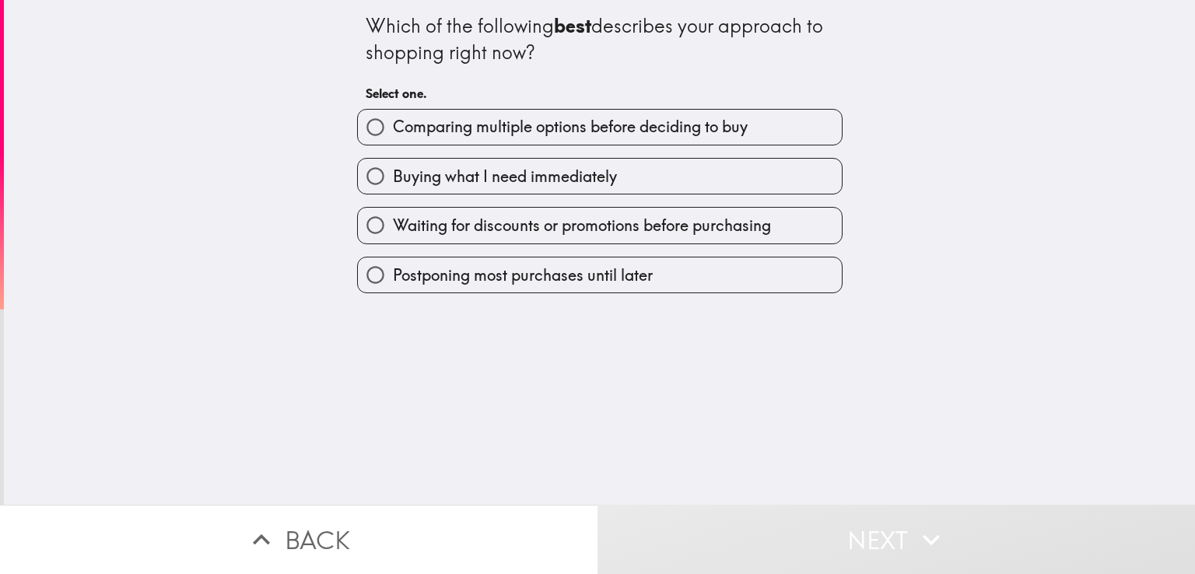
click at [482, 184] on span "Buying what I need immediately" at bounding box center [505, 177] width 224 height 22
click at [393, 184] on input "Buying what I need immediately" at bounding box center [375, 176] width 35 height 35
radio input "true"
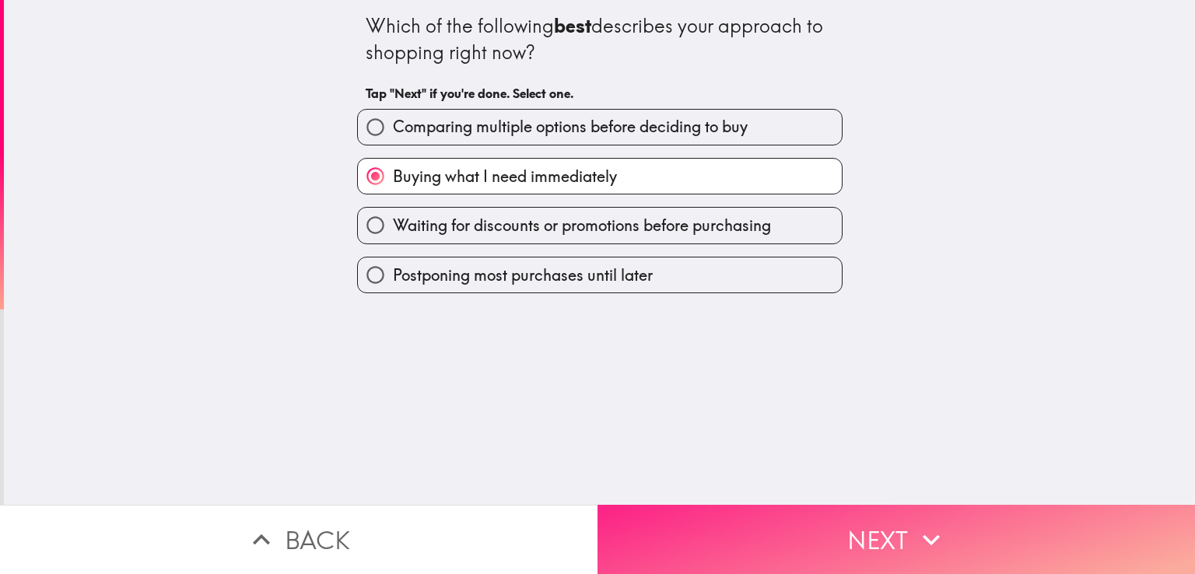
click at [705, 505] on button "Next" at bounding box center [895, 539] width 597 height 69
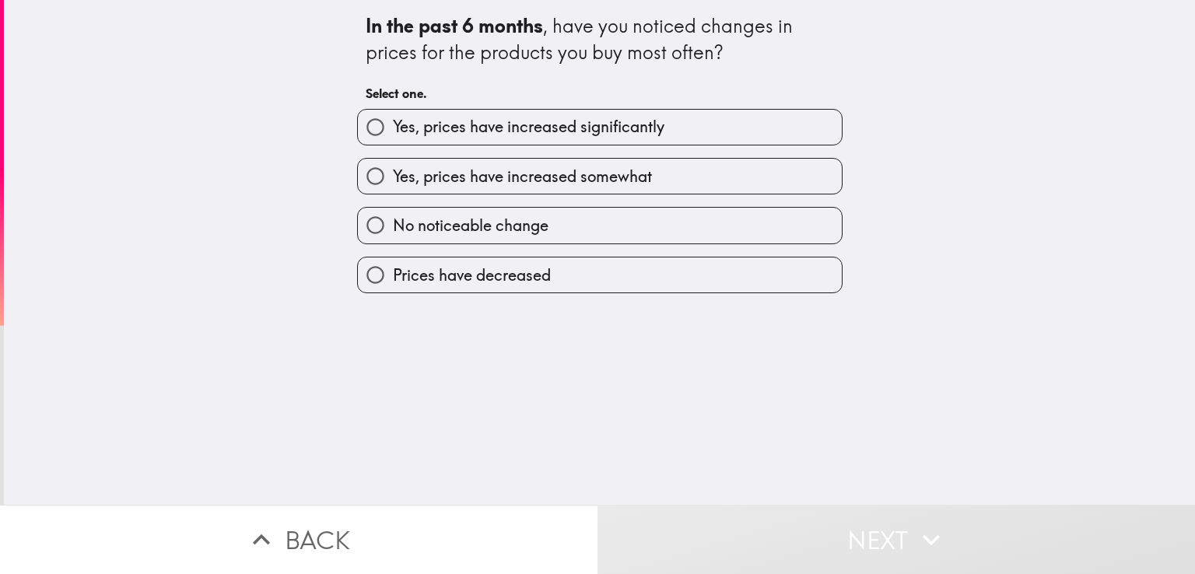
click at [510, 170] on span "Yes, prices have increased somewhat" at bounding box center [522, 177] width 259 height 22
click at [393, 170] on input "Yes, prices have increased somewhat" at bounding box center [375, 176] width 35 height 35
radio input "true"
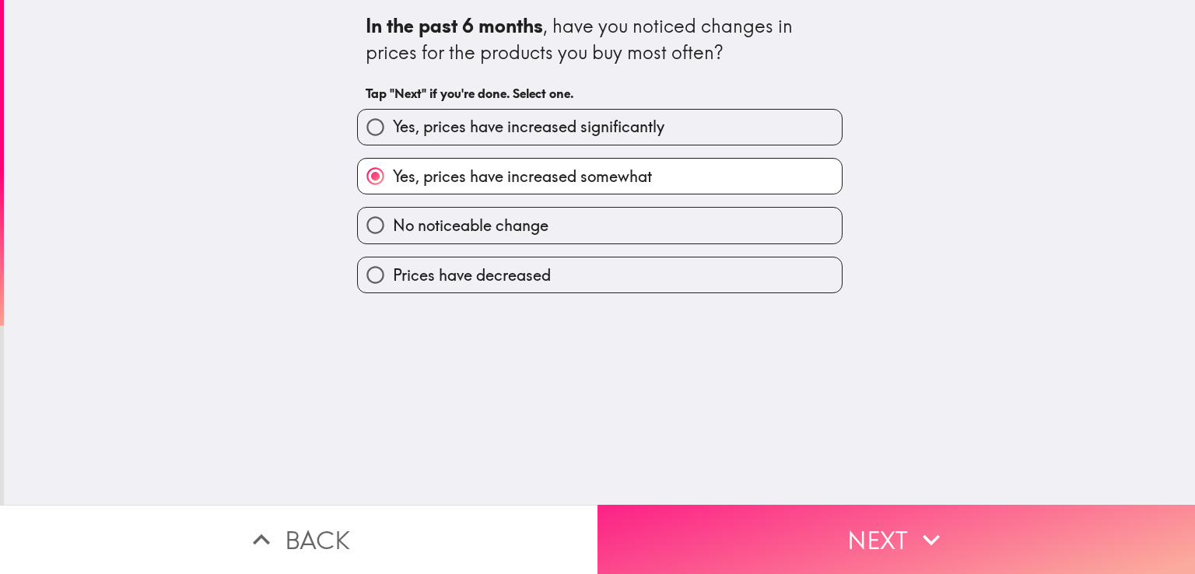
click at [722, 513] on button "Next" at bounding box center [895, 539] width 597 height 69
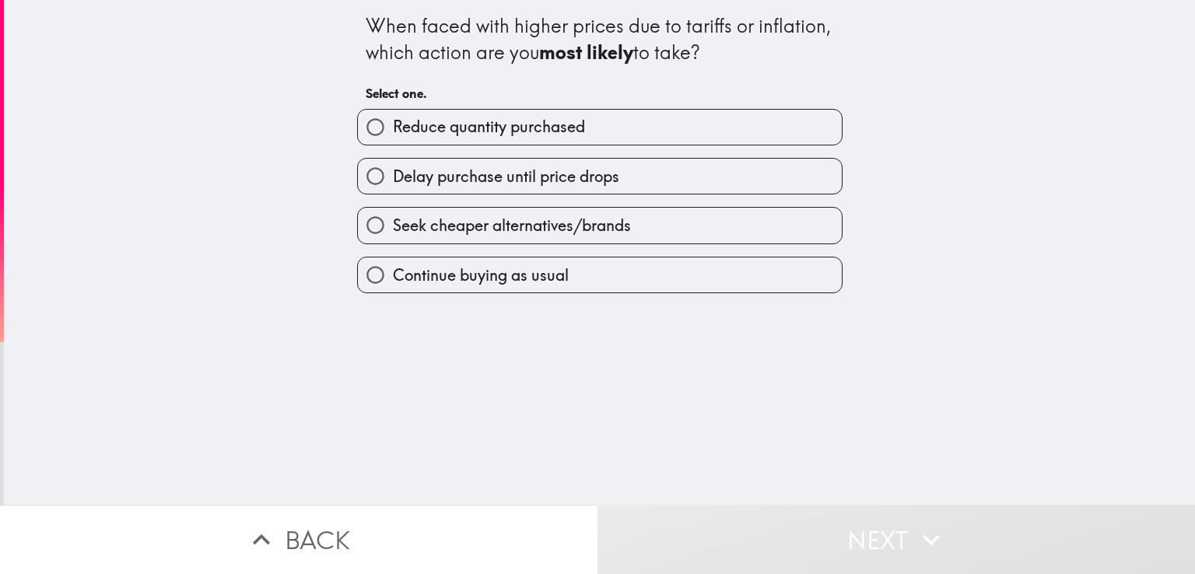
click at [532, 166] on span "Delay purchase until price drops" at bounding box center [506, 177] width 226 height 22
click at [393, 166] on input "Delay purchase until price drops" at bounding box center [375, 176] width 35 height 35
radio input "true"
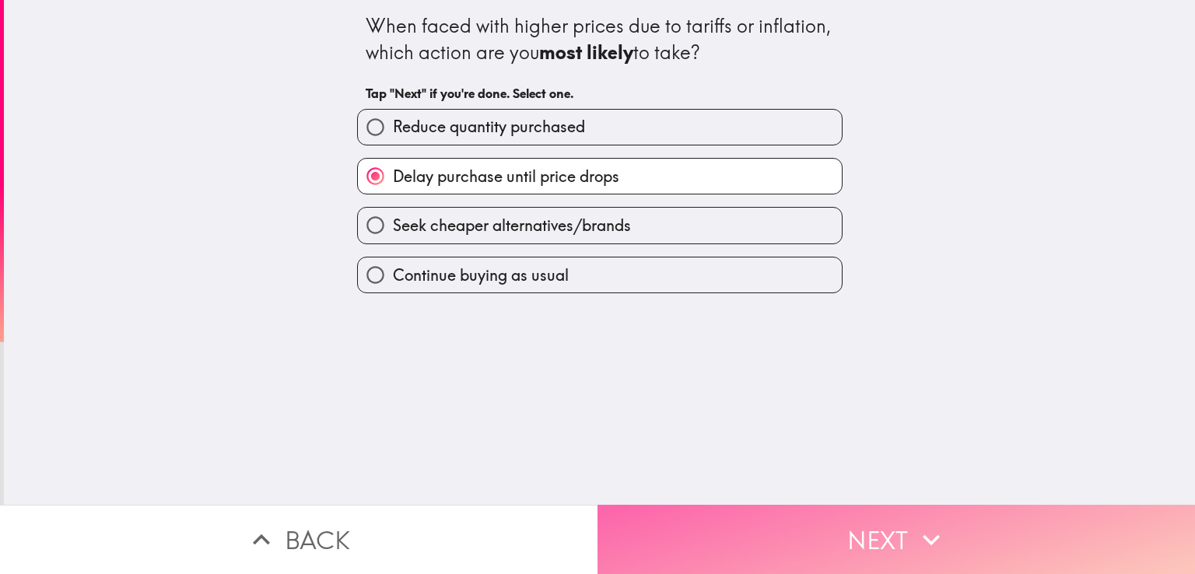
click at [733, 514] on button "Next" at bounding box center [895, 539] width 597 height 69
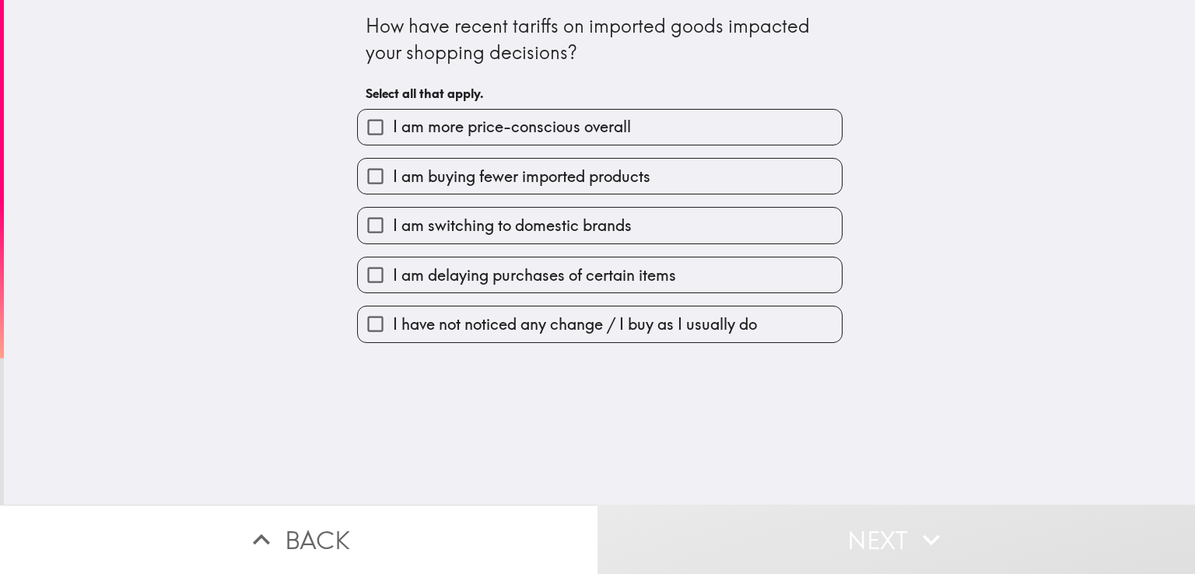
click at [563, 194] on div "I am switching to domestic brands" at bounding box center [594, 218] width 498 height 49
click at [569, 138] on label "I am more price-conscious overall" at bounding box center [600, 127] width 484 height 35
click at [393, 138] on input "I am more price-conscious overall" at bounding box center [375, 127] width 35 height 35
checkbox input "true"
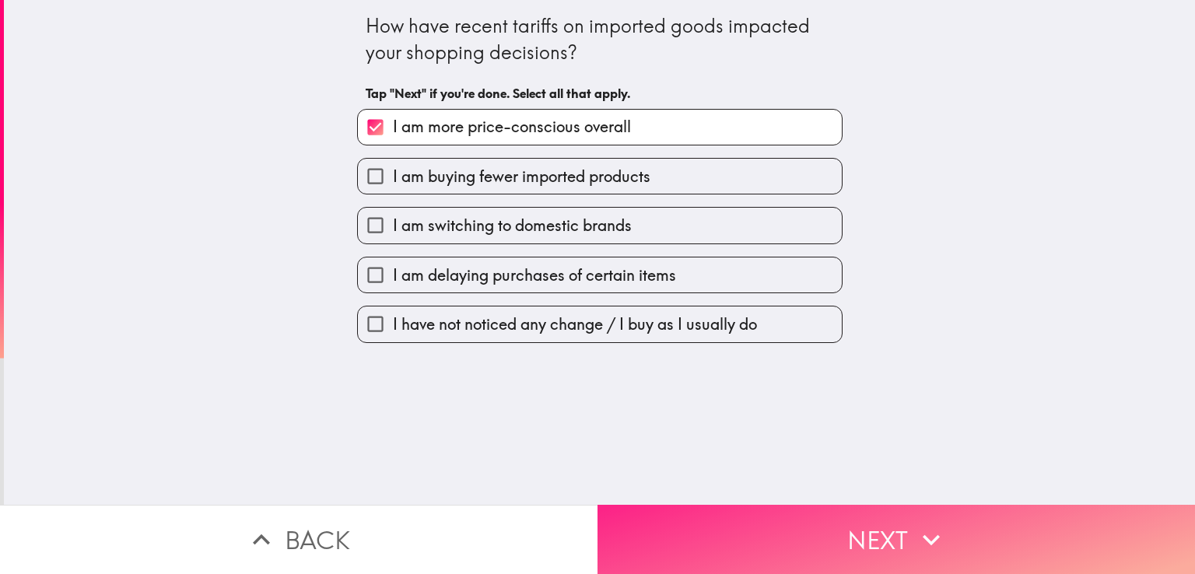
click at [765, 545] on button "Next" at bounding box center [895, 539] width 597 height 69
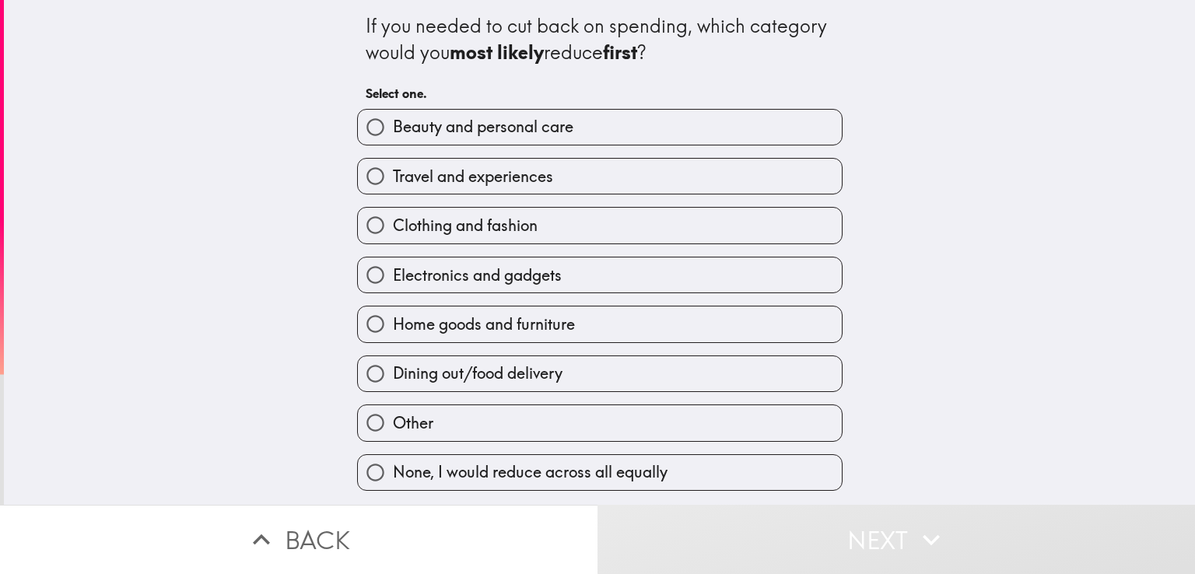
click at [513, 133] on span "Beauty and personal care" at bounding box center [483, 127] width 180 height 22
click at [393, 133] on input "Beauty and personal care" at bounding box center [375, 127] width 35 height 35
radio input "true"
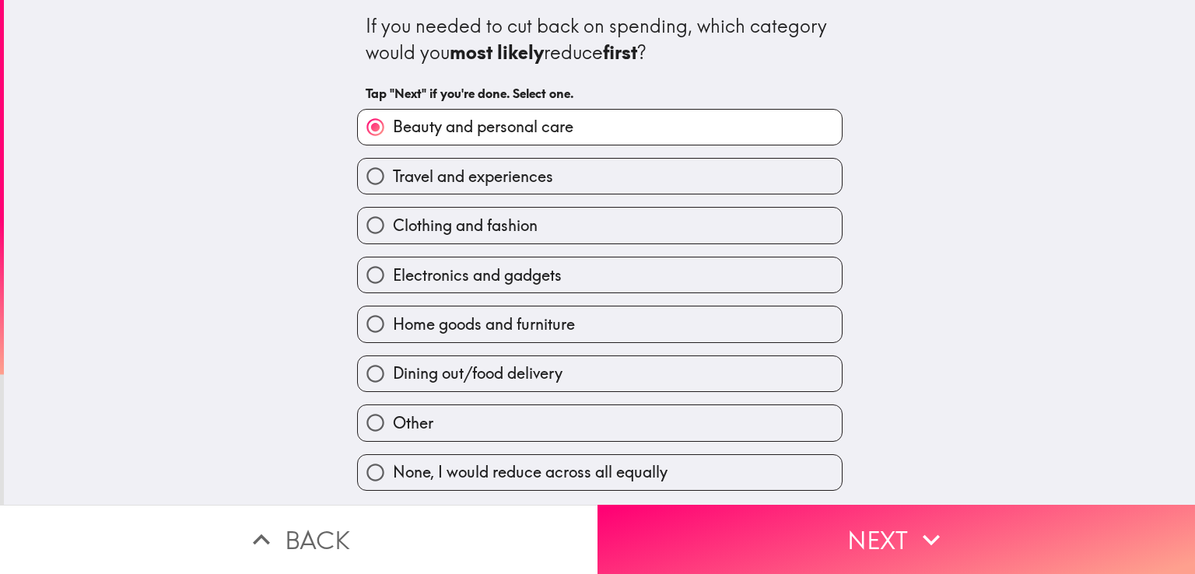
click at [508, 289] on label "Electronics and gadgets" at bounding box center [600, 274] width 484 height 35
click at [393, 289] on input "Electronics and gadgets" at bounding box center [375, 274] width 35 height 35
radio input "true"
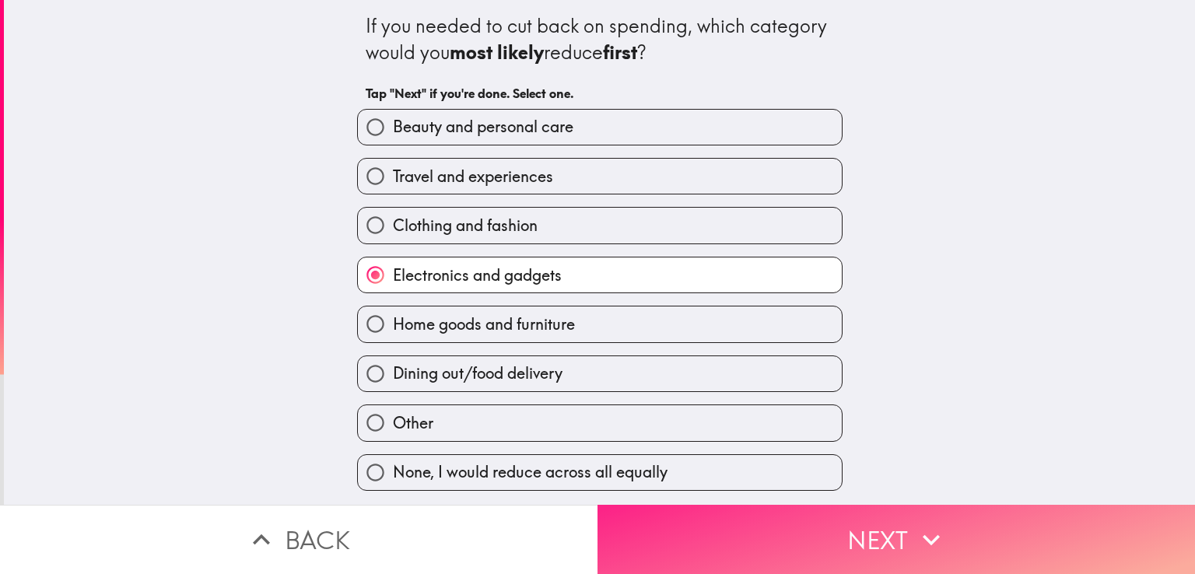
click at [705, 513] on button "Next" at bounding box center [895, 539] width 597 height 69
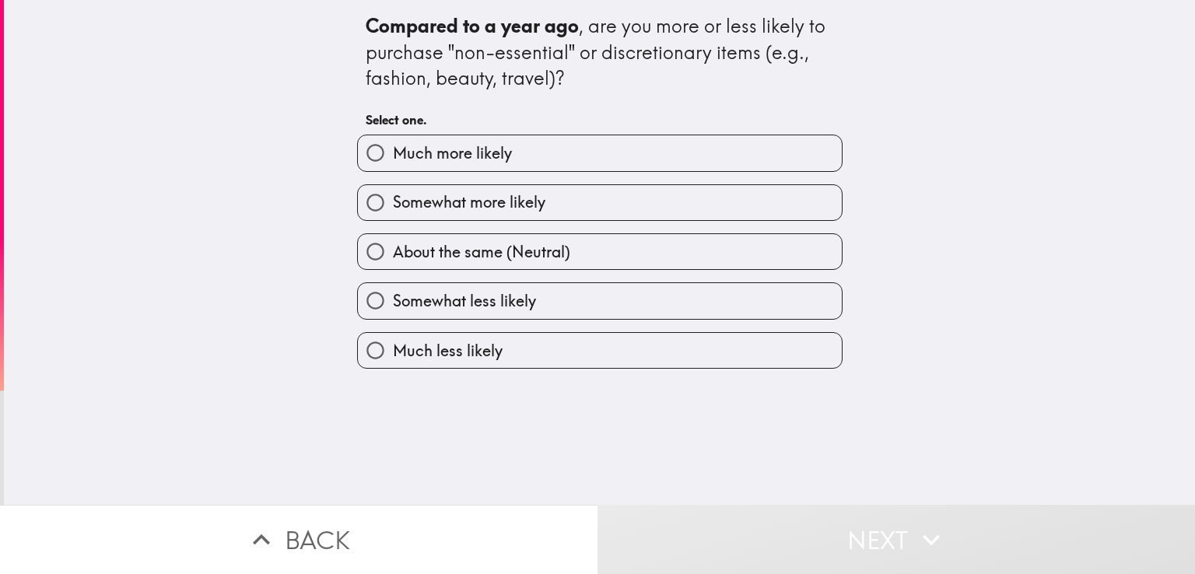
click at [490, 159] on span "Much more likely" at bounding box center [452, 153] width 119 height 22
click at [393, 159] on input "Much more likely" at bounding box center [375, 152] width 35 height 35
radio input "true"
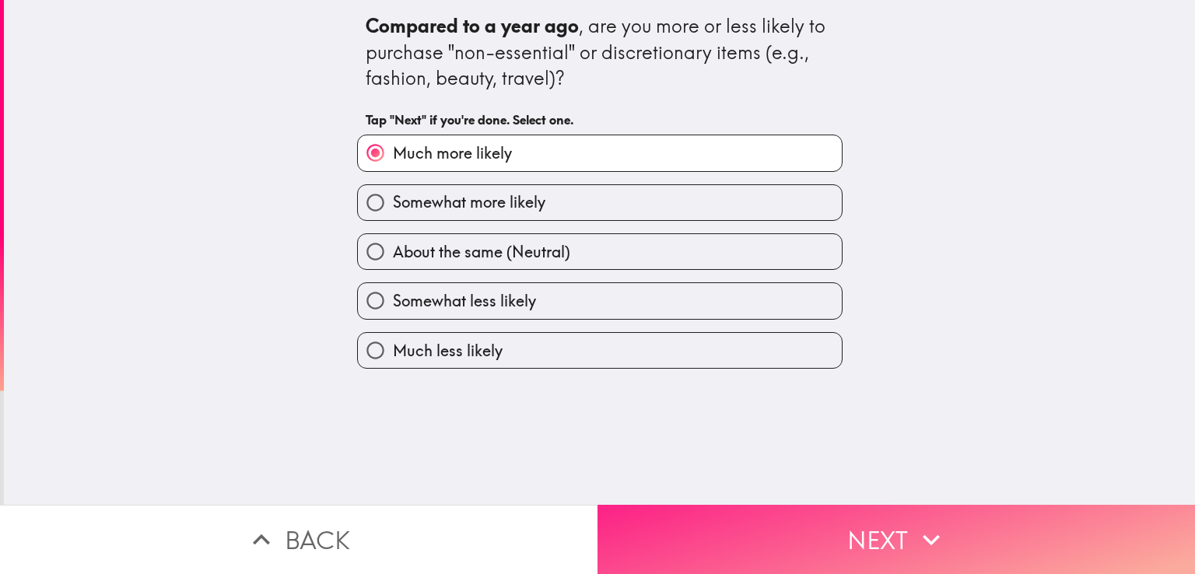
click at [719, 534] on button "Next" at bounding box center [895, 539] width 597 height 69
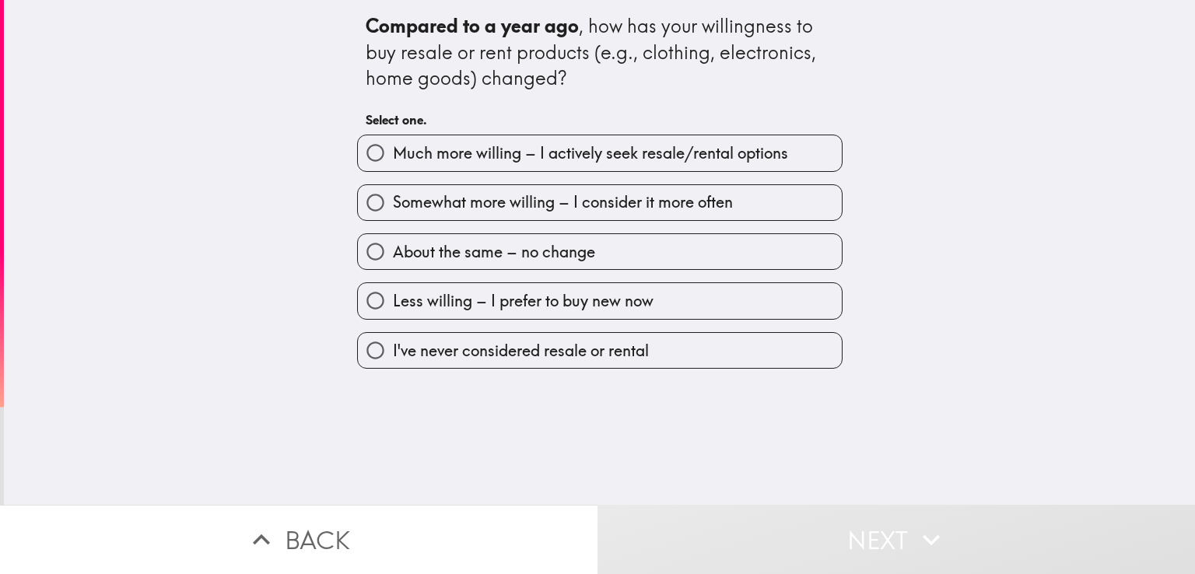
click at [505, 160] on span "Much more willing – I actively seek resale/rental options" at bounding box center [590, 153] width 395 height 22
click at [393, 160] on input "Much more willing – I actively seek resale/rental options" at bounding box center [375, 152] width 35 height 35
radio input "true"
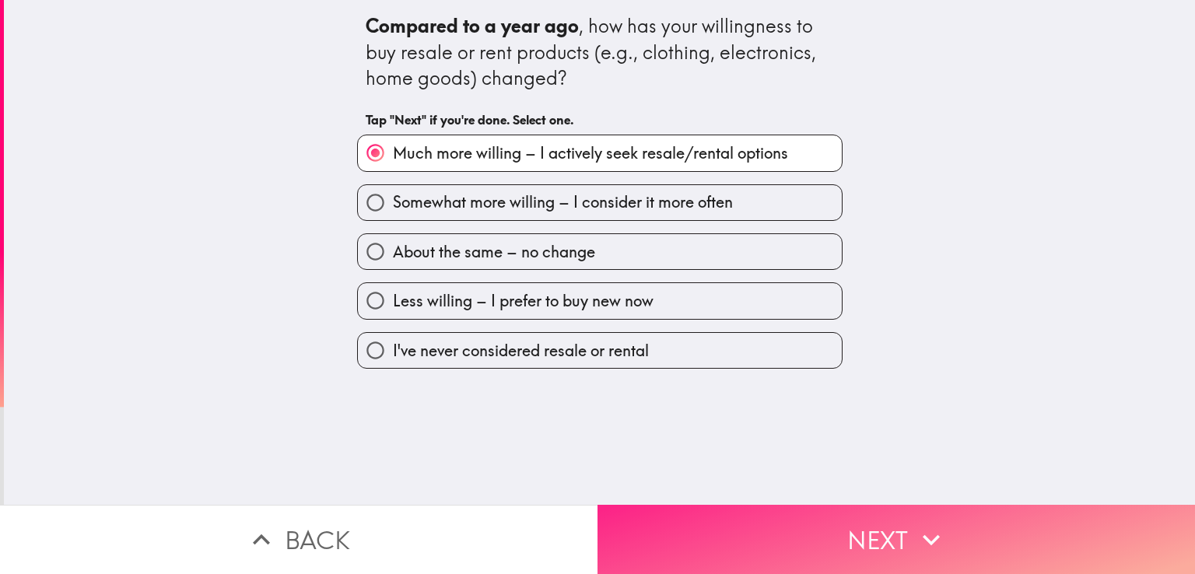
click at [754, 519] on button "Next" at bounding box center [895, 539] width 597 height 69
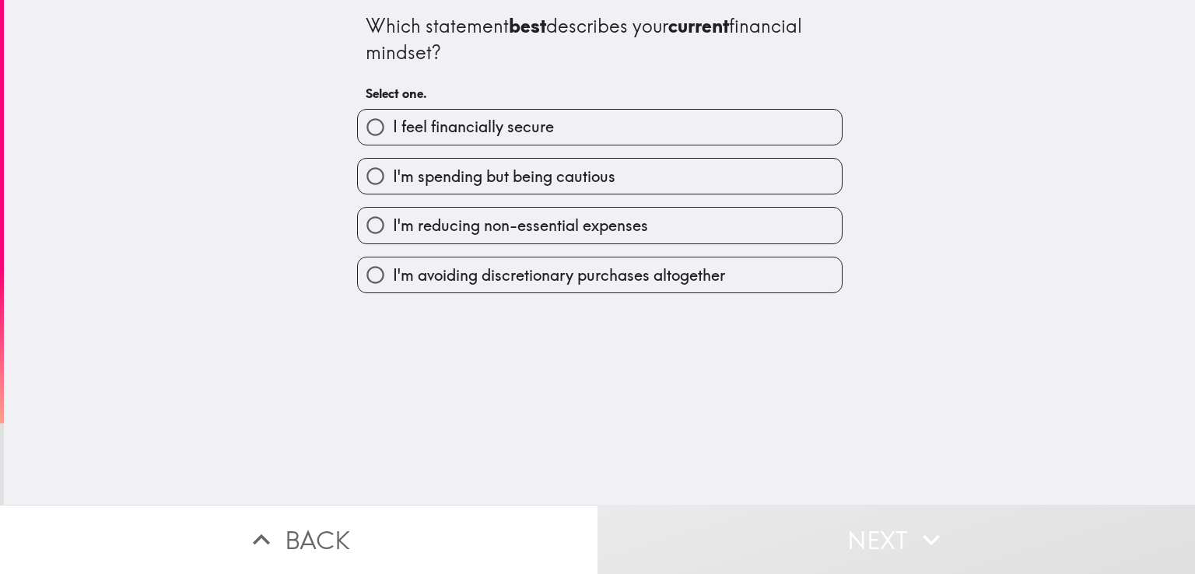
click at [510, 191] on label "I'm spending but being cautious" at bounding box center [600, 176] width 484 height 35
click at [393, 191] on input "I'm spending but being cautious" at bounding box center [375, 176] width 35 height 35
radio input "true"
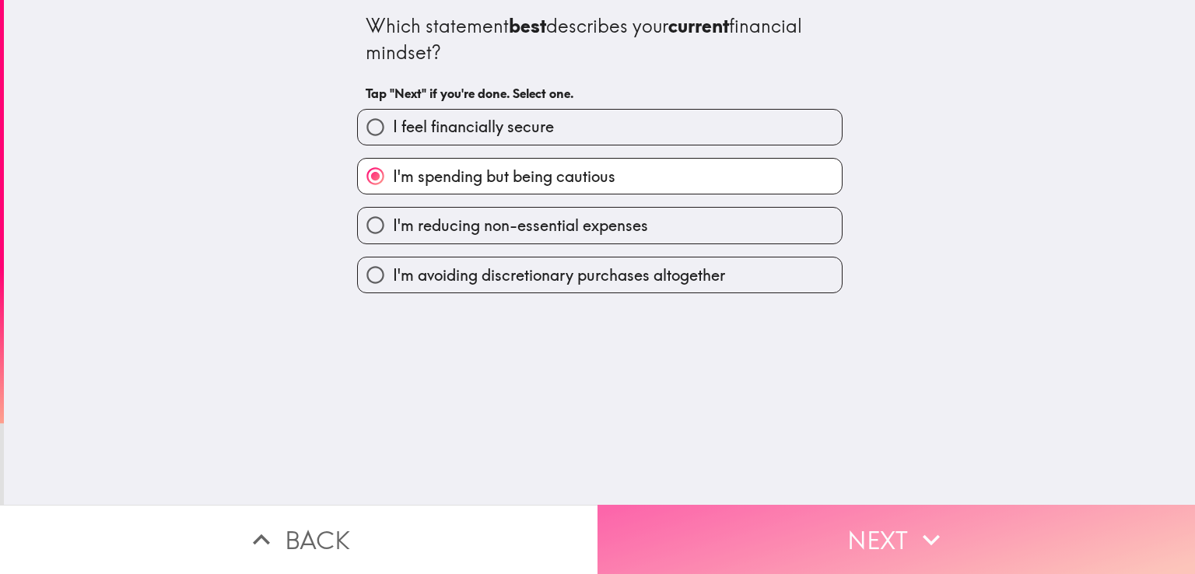
click at [734, 523] on button "Next" at bounding box center [895, 539] width 597 height 69
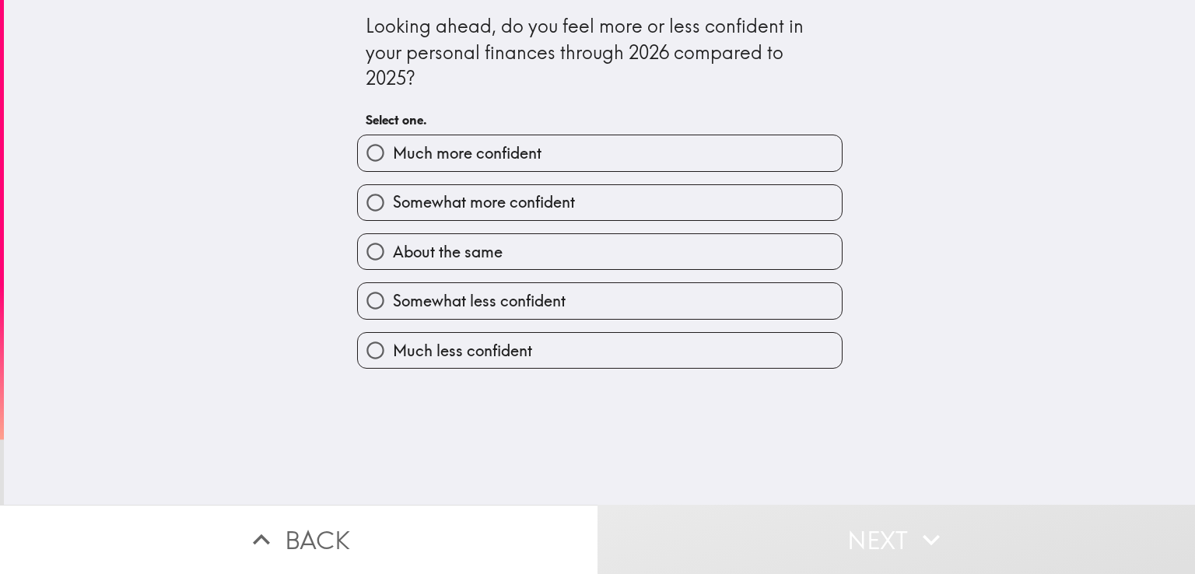
click at [583, 194] on label "Somewhat more confident" at bounding box center [600, 202] width 484 height 35
click at [393, 194] on input "Somewhat more confident" at bounding box center [375, 202] width 35 height 35
radio input "true"
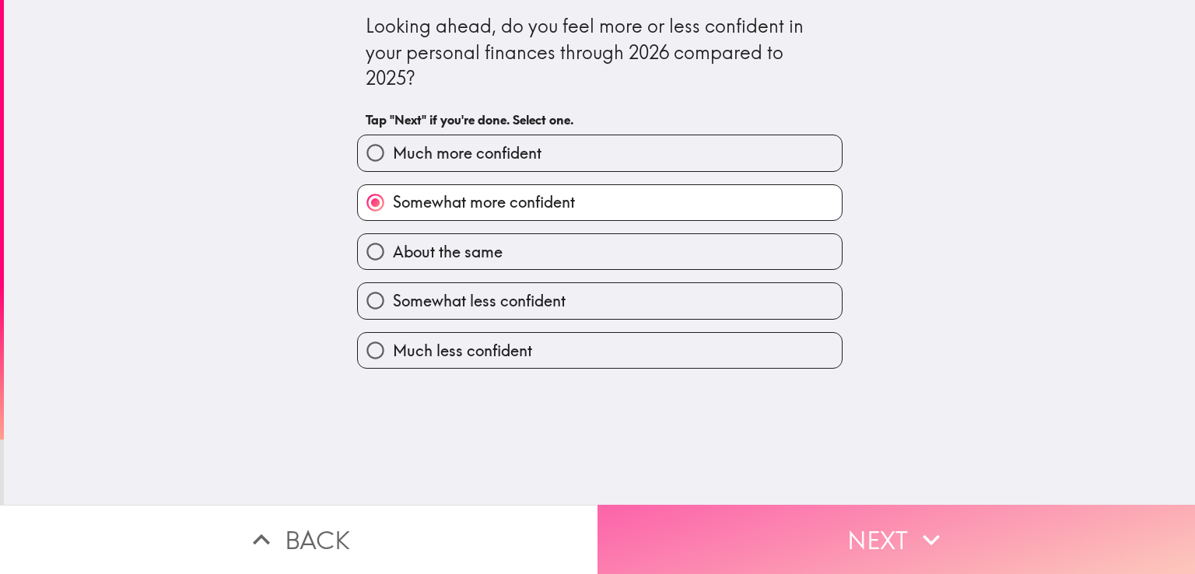
click at [786, 514] on button "Next" at bounding box center [895, 539] width 597 height 69
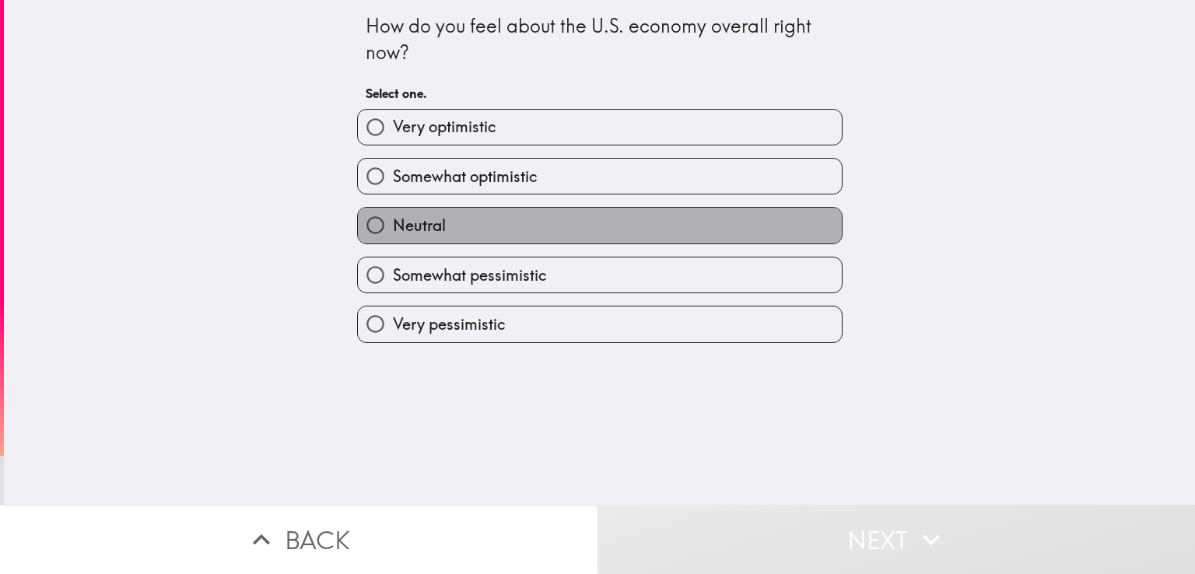
click at [544, 235] on label "Neutral" at bounding box center [600, 225] width 484 height 35
click at [393, 235] on input "Neutral" at bounding box center [375, 225] width 35 height 35
radio input "true"
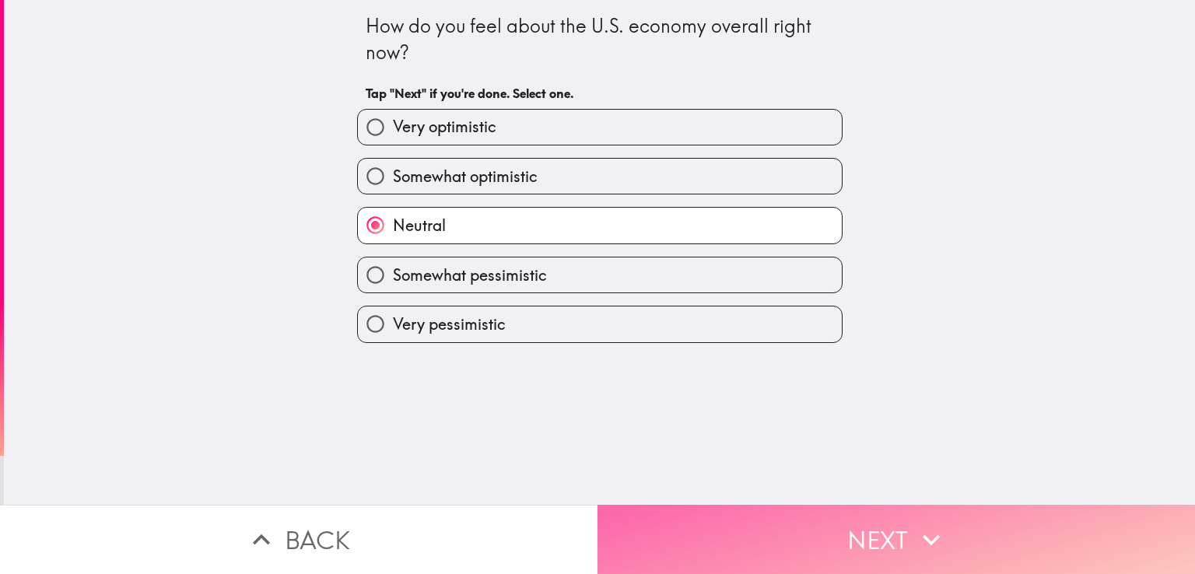
click at [747, 524] on button "Next" at bounding box center [895, 539] width 597 height 69
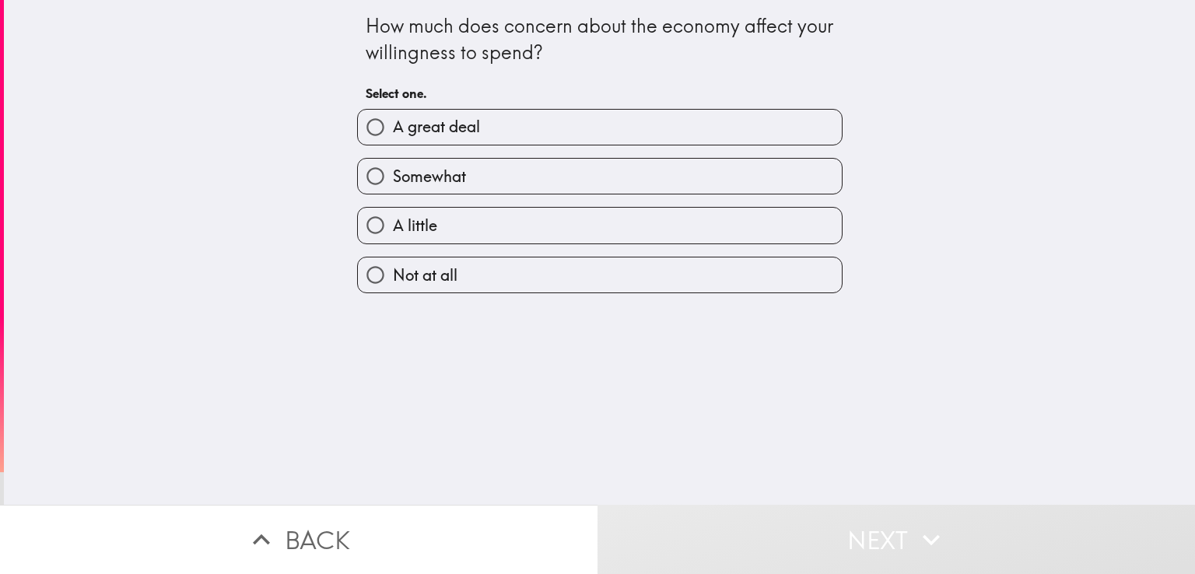
click at [602, 178] on label "Somewhat" at bounding box center [600, 176] width 484 height 35
click at [393, 178] on input "Somewhat" at bounding box center [375, 176] width 35 height 35
radio input "true"
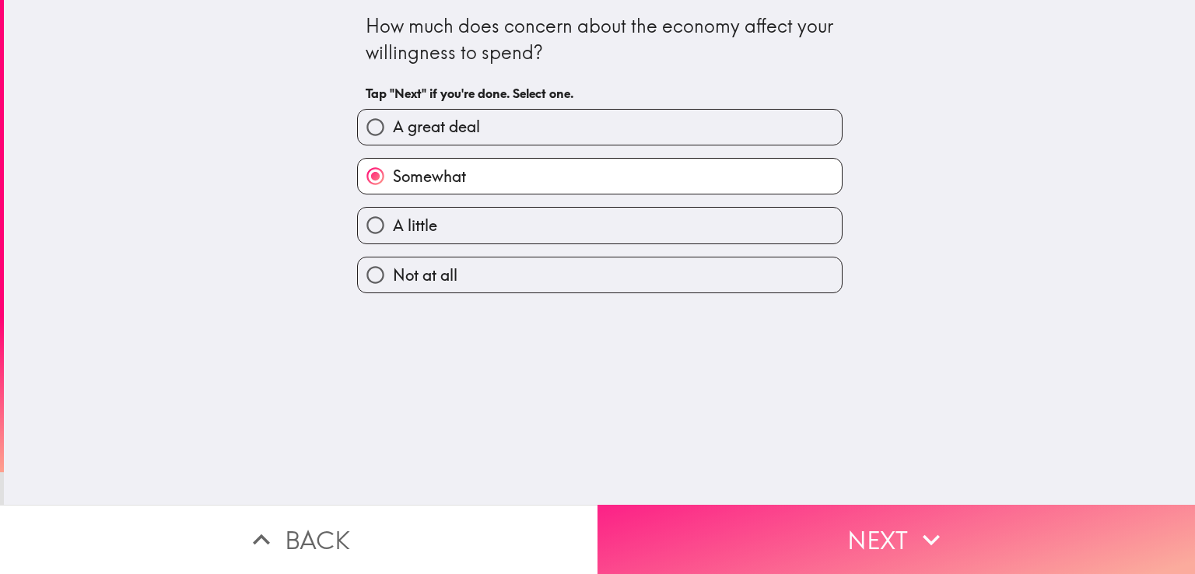
click at [772, 511] on button "Next" at bounding box center [895, 539] width 597 height 69
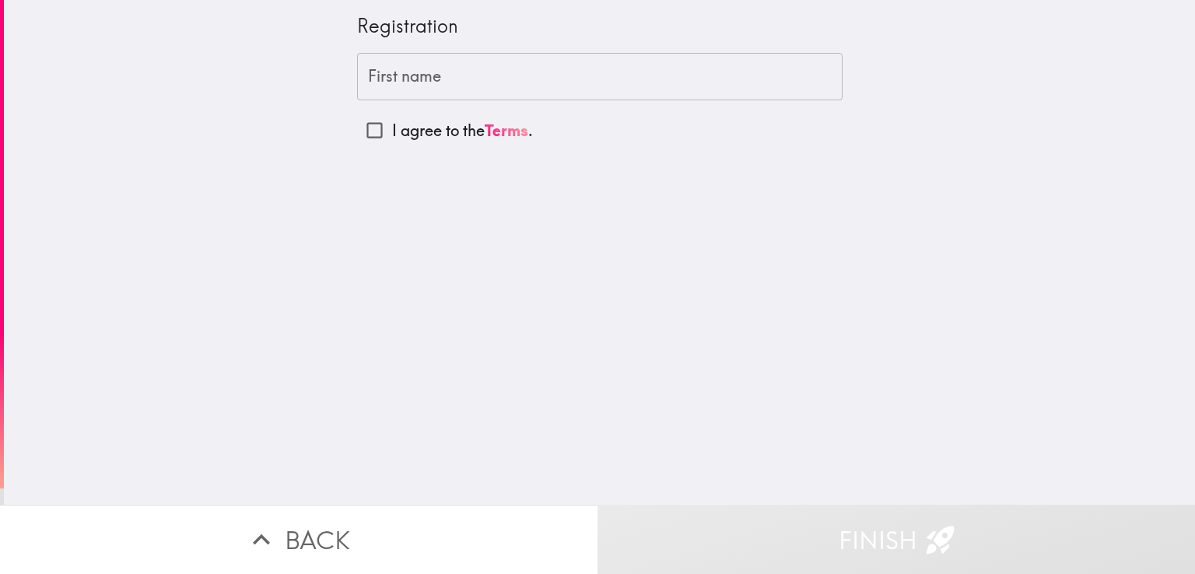
click at [516, 95] on input "First name" at bounding box center [599, 77] width 485 height 48
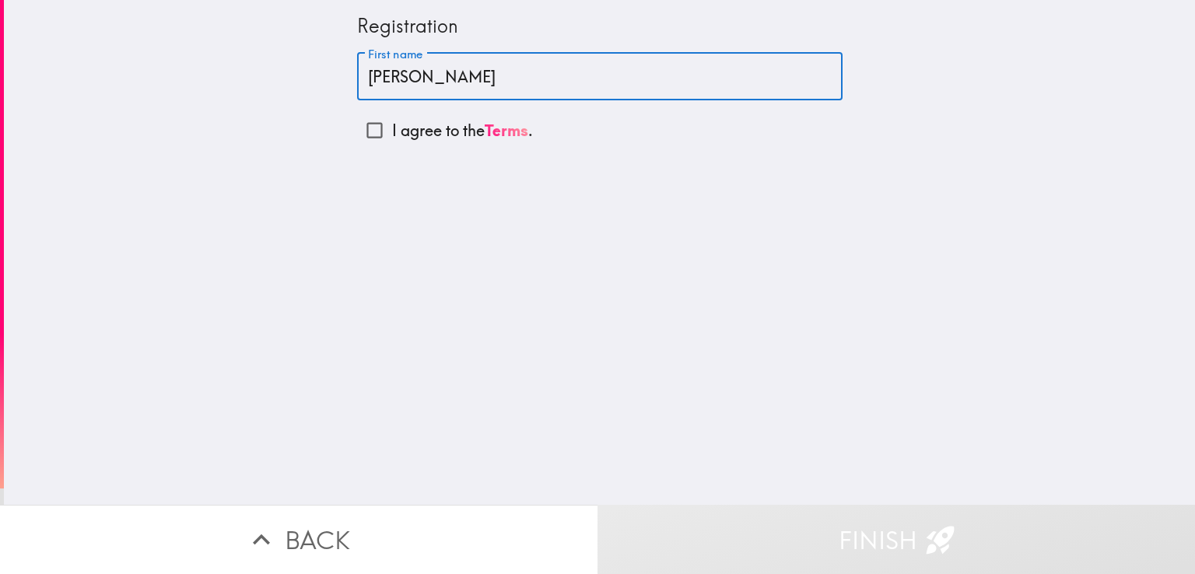
type input "[PERSON_NAME]"
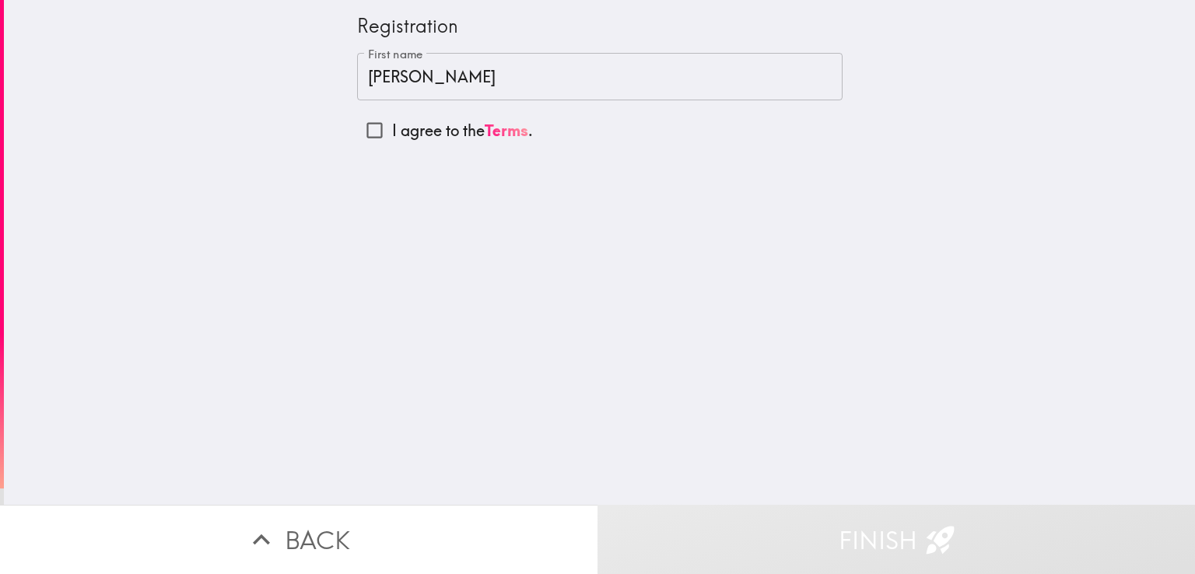
click at [450, 131] on p "I agree to the Terms ." at bounding box center [462, 131] width 141 height 22
click at [392, 131] on input "I agree to the Terms ." at bounding box center [374, 130] width 35 height 35
checkbox input "true"
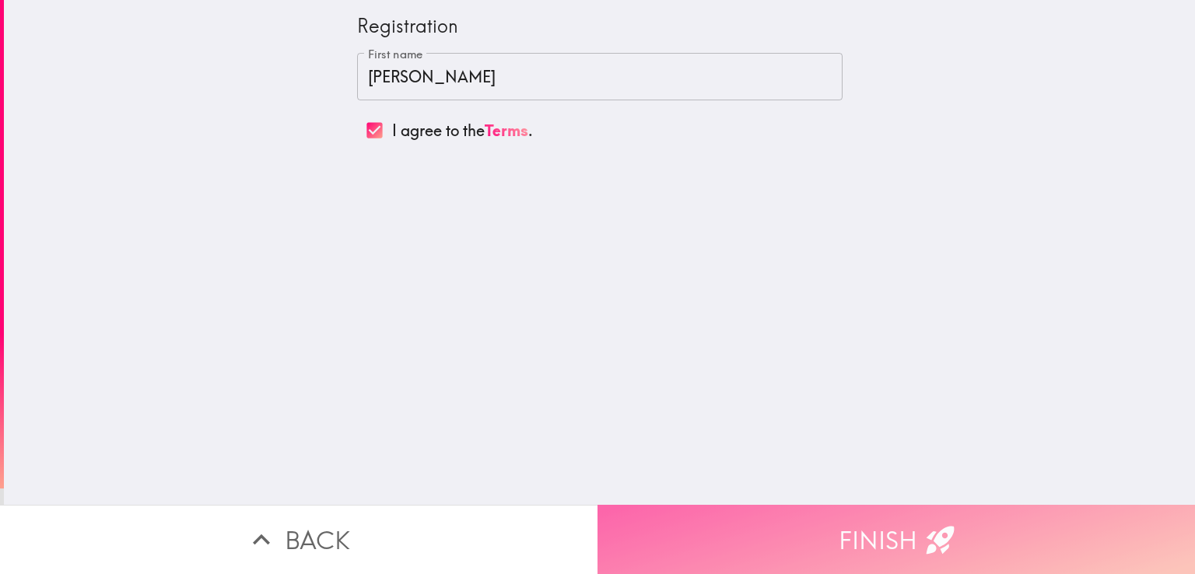
click at [800, 514] on button "Finish" at bounding box center [895, 539] width 597 height 69
